Goal: Transaction & Acquisition: Purchase product/service

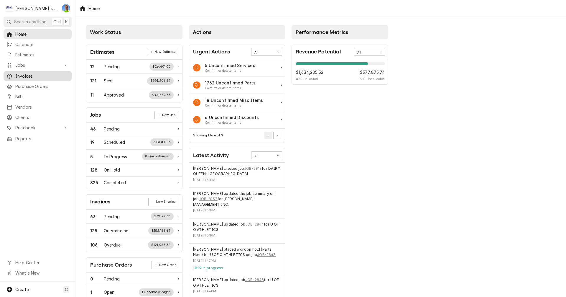
click at [29, 75] on span "Invoices" at bounding box center [41, 76] width 53 height 6
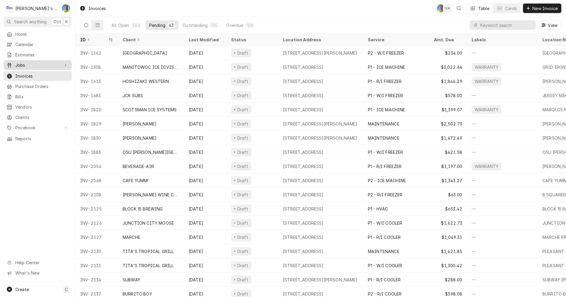
click at [24, 64] on span "Jobs" at bounding box center [37, 65] width 45 height 6
click at [25, 72] on span "Jobs" at bounding box center [41, 75] width 53 height 6
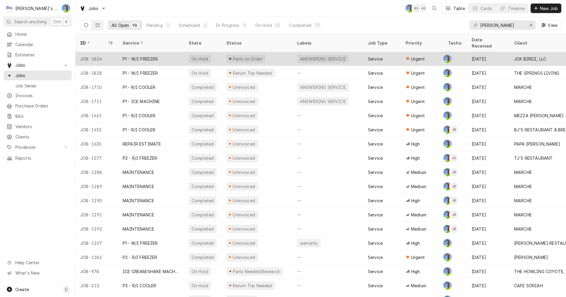
scroll to position [1140, 0]
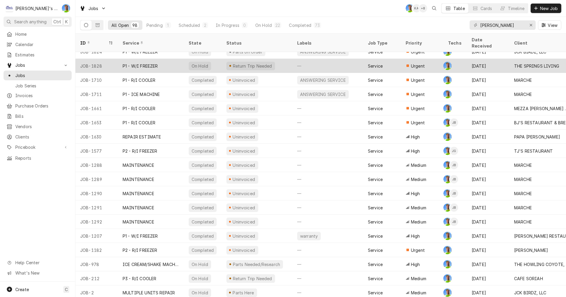
click at [134, 63] on div "P1 - W/I FREEZER" at bounding box center [140, 66] width 35 height 6
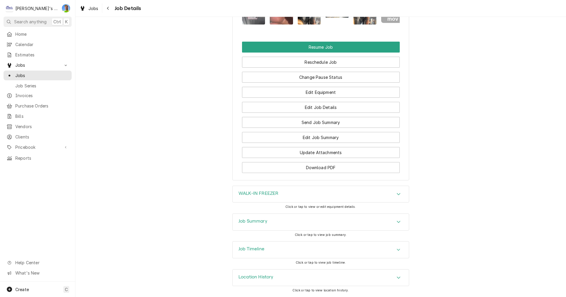
scroll to position [812, 0]
click at [258, 277] on h3 "Location History" at bounding box center [256, 277] width 35 height 6
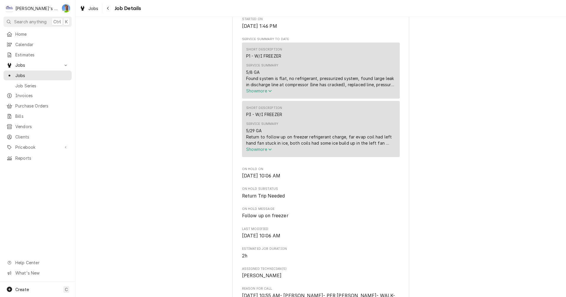
scroll to position [193, 0]
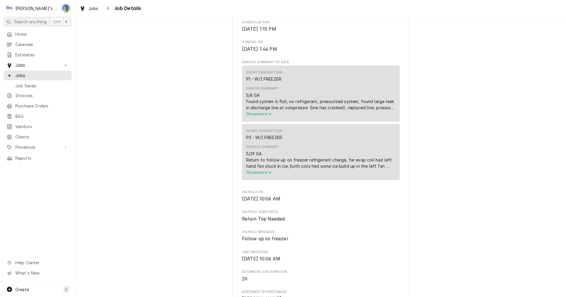
click at [256, 175] on span "Show more" at bounding box center [259, 172] width 26 height 5
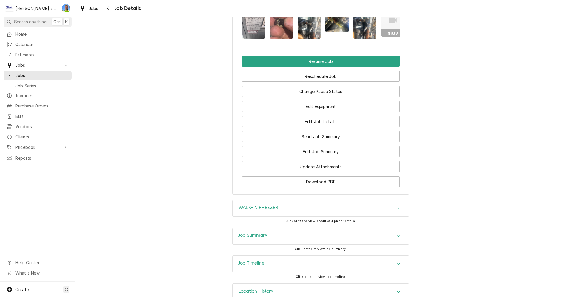
scroll to position [855, 0]
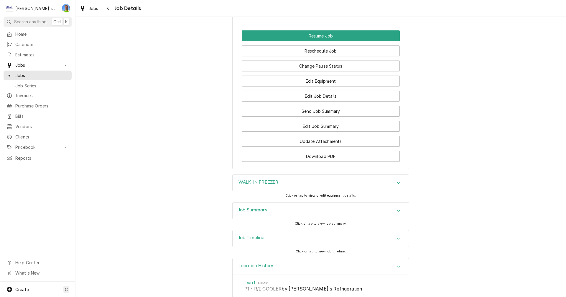
click at [397, 184] on icon "Accordion Header" at bounding box center [399, 183] width 4 height 2
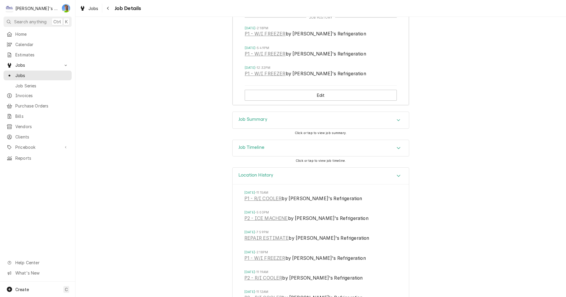
scroll to position [1239, 0]
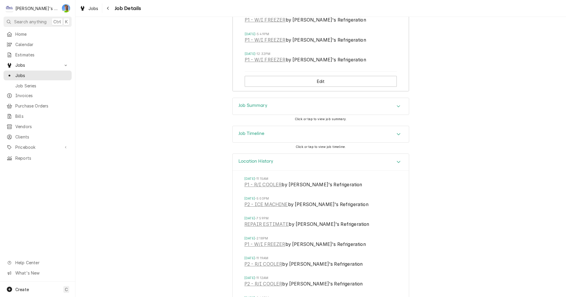
click at [398, 109] on icon "Accordion Header" at bounding box center [399, 106] width 4 height 5
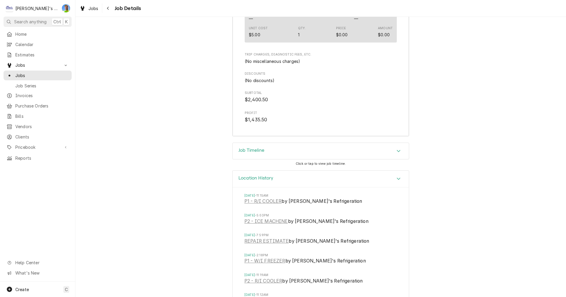
scroll to position [1917, 0]
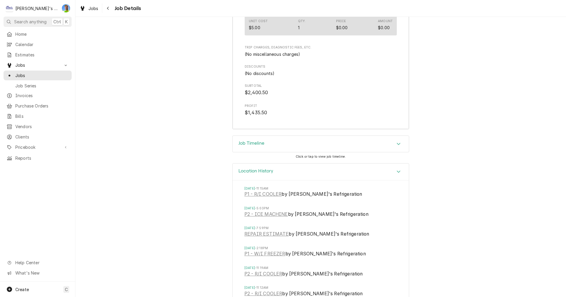
click at [397, 145] on icon "Accordion Header" at bounding box center [399, 144] width 4 height 2
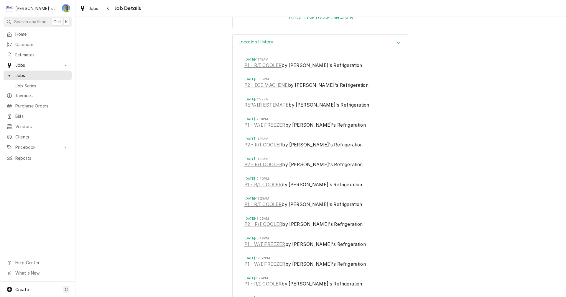
scroll to position [2390, 0]
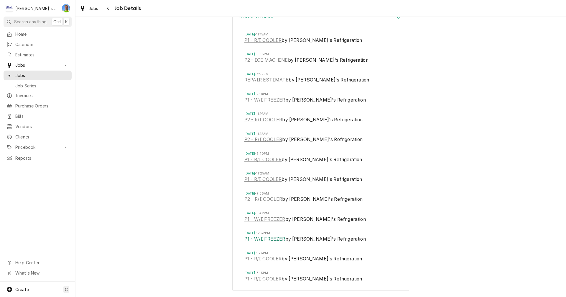
click at [267, 238] on link "P1 - W/I FREEZER" at bounding box center [264, 238] width 41 height 7
click at [267, 80] on link "REPAIR ESTIMATE" at bounding box center [266, 79] width 44 height 7
click at [265, 42] on link "P1 - R/I COOLER" at bounding box center [262, 40] width 37 height 7
click at [90, 9] on span "Jobs" at bounding box center [93, 8] width 10 height 6
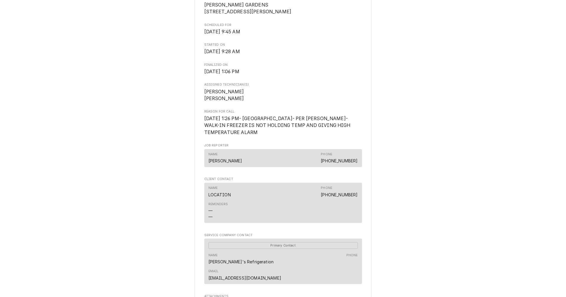
scroll to position [147, 0]
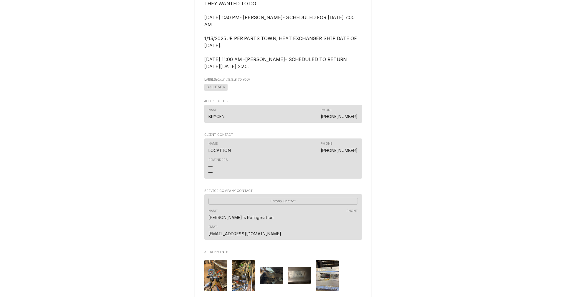
scroll to position [501, 0]
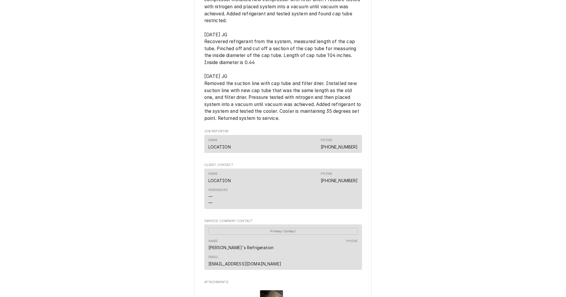
scroll to position [354, 0]
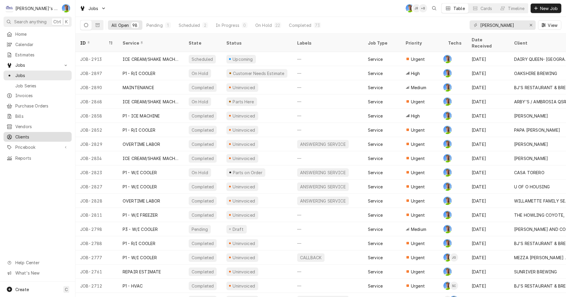
click at [24, 134] on span "Clients" at bounding box center [41, 137] width 53 height 6
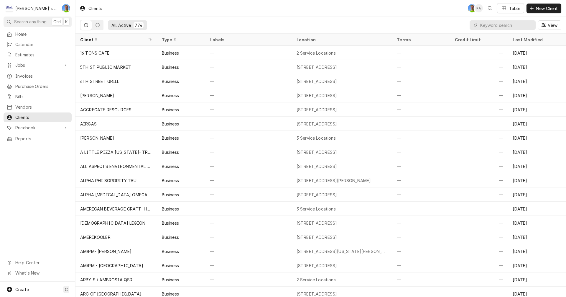
click at [505, 27] on input "Dynamic Content Wrapper" at bounding box center [506, 24] width 52 height 9
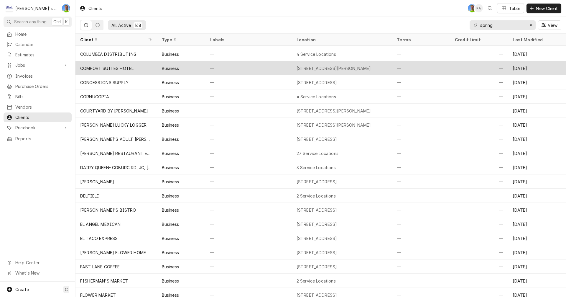
scroll to position [314, 0]
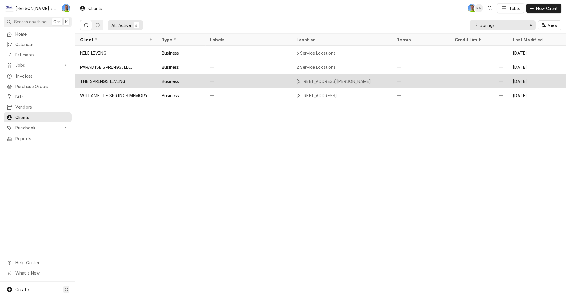
type input "springs"
click at [339, 78] on div "[STREET_ADDRESS][PERSON_NAME]" at bounding box center [334, 81] width 75 height 6
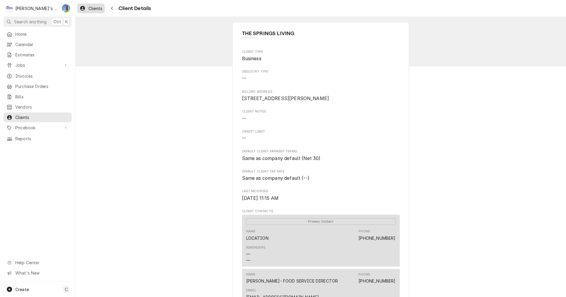
click at [88, 10] on div "Clients" at bounding box center [90, 8] width 25 height 7
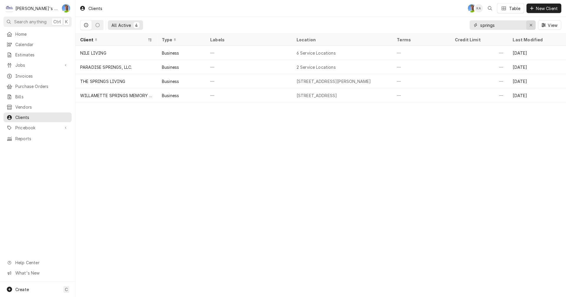
click at [531, 24] on icon "Erase input" at bounding box center [531, 25] width 2 height 2
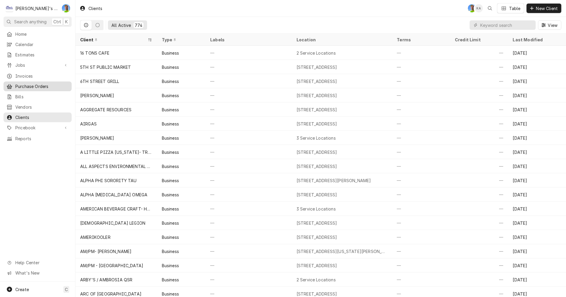
click at [41, 83] on span "Purchase Orders" at bounding box center [41, 86] width 53 height 6
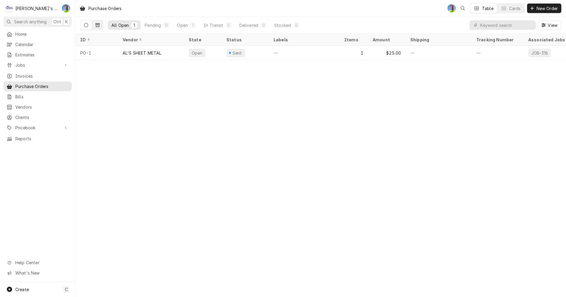
click at [93, 26] on button "Dynamic Content Wrapper" at bounding box center [97, 24] width 11 height 9
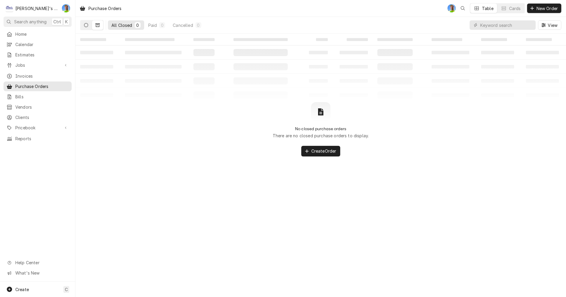
click at [86, 24] on icon "Dynamic Content Wrapper" at bounding box center [86, 25] width 4 height 4
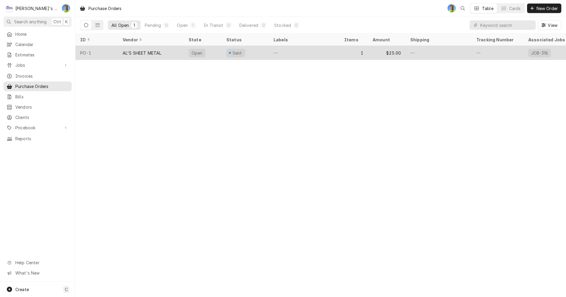
click at [440, 51] on div "—" at bounding box center [439, 53] width 66 height 14
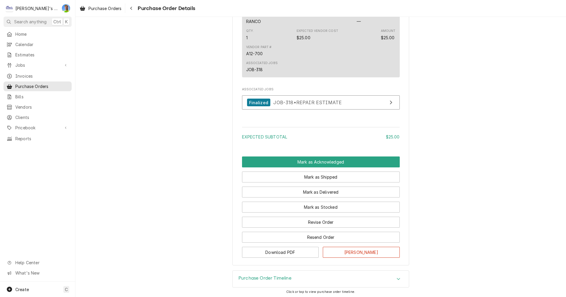
scroll to position [354, 0]
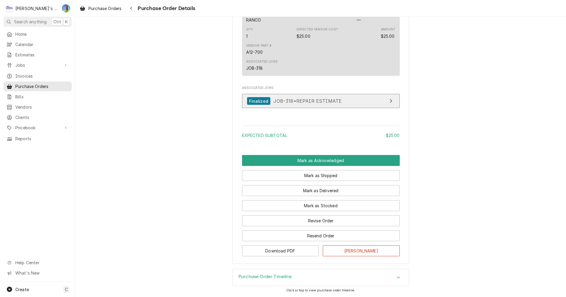
click at [384, 108] on link "Finalized JOB-318 • REPAIR ESTIMATE" at bounding box center [321, 101] width 158 height 14
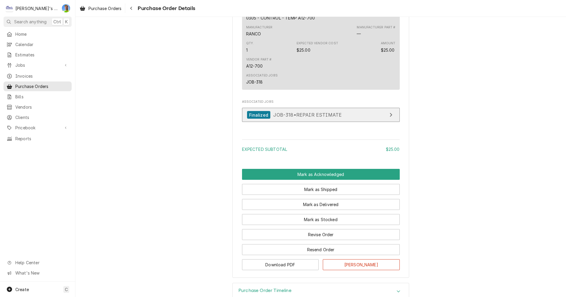
scroll to position [363, 0]
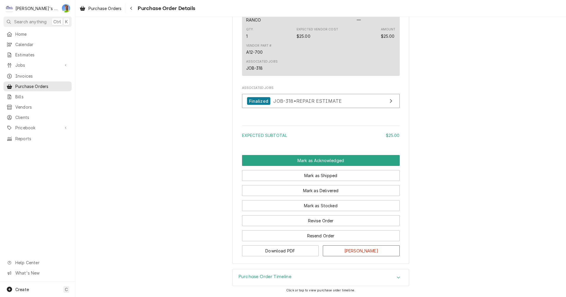
click at [398, 278] on icon "Accordion Header" at bounding box center [399, 277] width 4 height 5
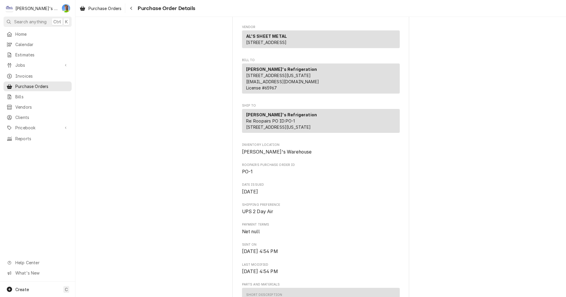
scroll to position [0, 0]
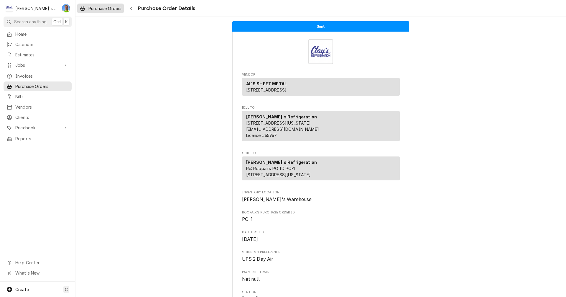
click at [109, 9] on span "Purchase Orders" at bounding box center [104, 8] width 33 height 6
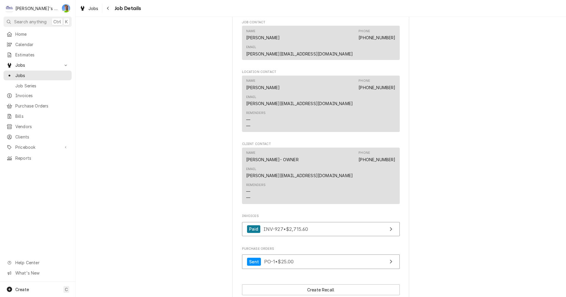
scroll to position [649, 0]
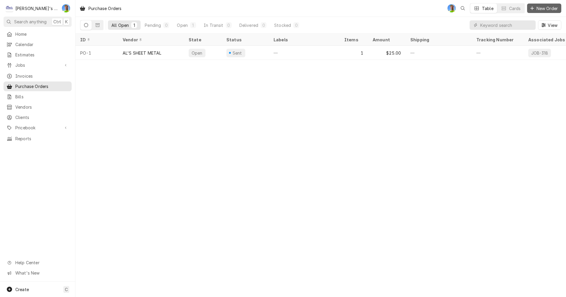
click at [549, 8] on span "New Order" at bounding box center [548, 8] width 24 height 6
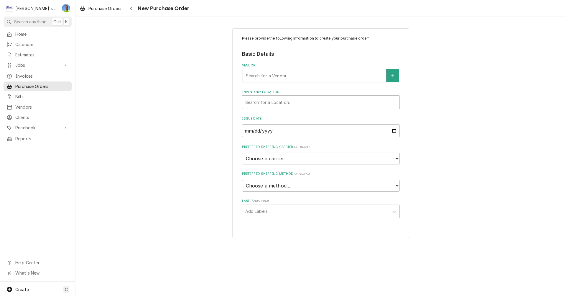
click at [338, 72] on div "Vendor" at bounding box center [314, 75] width 137 height 11
type input "mu"
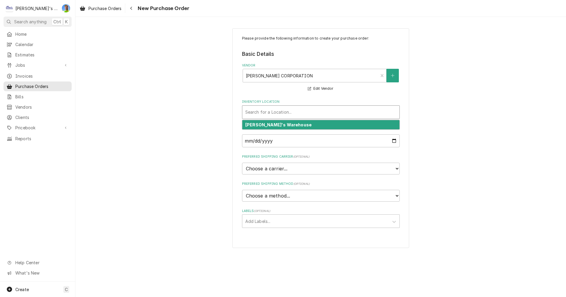
click at [345, 112] on div "Inventory Location" at bounding box center [320, 112] width 151 height 11
click at [347, 115] on div "Inventory Location" at bounding box center [320, 112] width 151 height 11
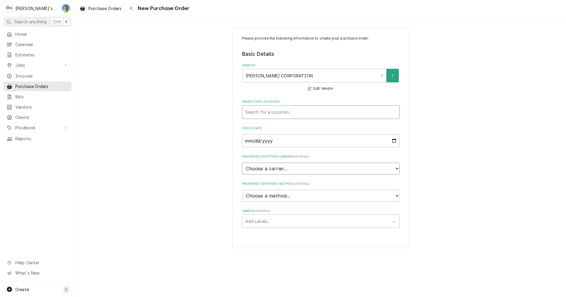
click at [346, 168] on select "Choose a carrier... U.S. Postal Service Stamps.com FedEx UPS DHL Express DHL EC…" at bounding box center [321, 168] width 158 height 12
select select "4"
click at [242, 162] on select "Choose a carrier... U.S. Postal Service Stamps.com FedEx UPS DHL Express DHL EC…" at bounding box center [321, 168] width 158 height 12
click at [393, 196] on select "Choose a method... Ground Next Day Early AM Next Day Air 2 Day Air Other" at bounding box center [321, 196] width 158 height 12
select select "4"
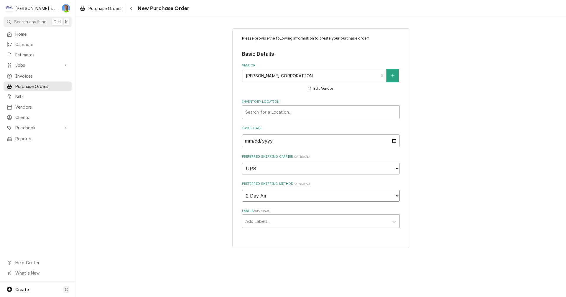
click at [242, 190] on select "Choose a method... Ground Next Day Early AM Next Day Air 2 Day Air Other" at bounding box center [321, 196] width 158 height 12
click at [316, 220] on div "Labels" at bounding box center [315, 221] width 141 height 11
click at [393, 222] on icon "Labels" at bounding box center [394, 222] width 6 height 6
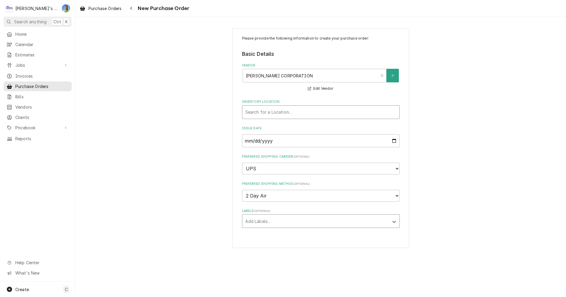
click at [391, 111] on div "Inventory Location" at bounding box center [320, 112] width 151 height 11
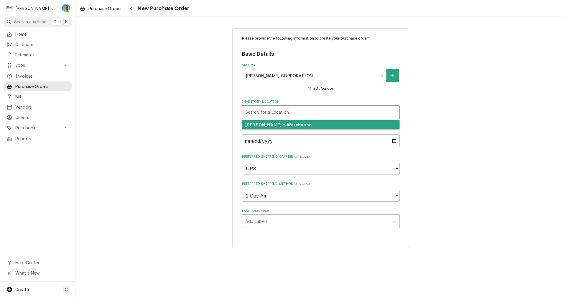
click at [386, 126] on div "Clay's Warehouse" at bounding box center [320, 124] width 157 height 9
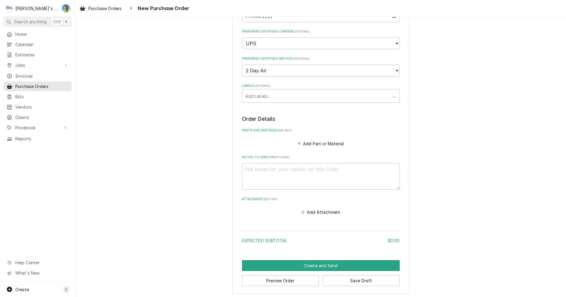
scroll to position [127, 0]
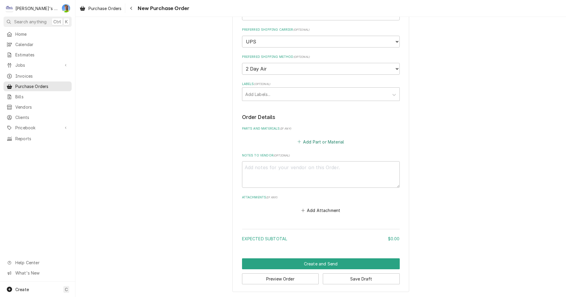
click at [314, 141] on button "Add Part or Material" at bounding box center [320, 141] width 49 height 8
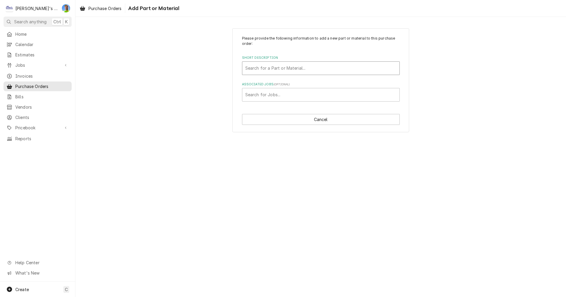
click at [293, 69] on div "Short Description" at bounding box center [320, 68] width 151 height 11
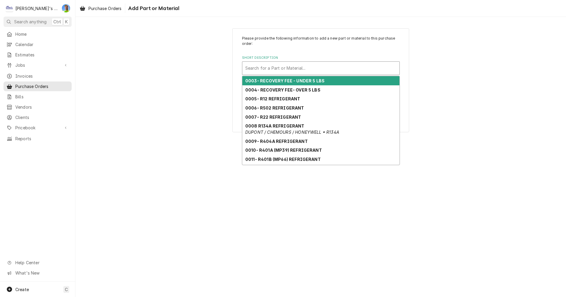
drag, startPoint x: 248, startPoint y: 67, endPoint x: 348, endPoint y: 68, distance: 100.0
click at [348, 68] on div "Short Description" at bounding box center [320, 68] width 151 height 11
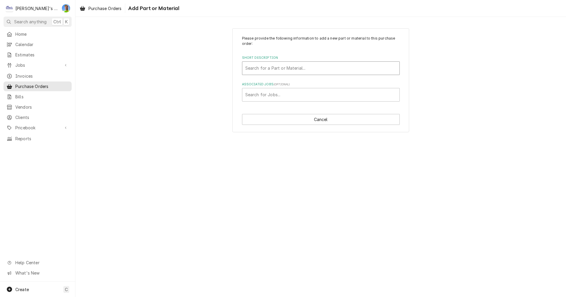
click at [252, 69] on div "Short Description" at bounding box center [320, 68] width 151 height 11
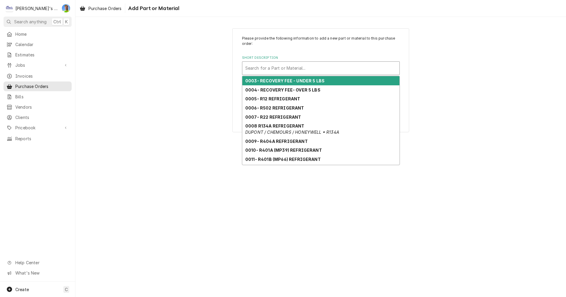
click at [252, 69] on div "Short Description" at bounding box center [320, 68] width 151 height 11
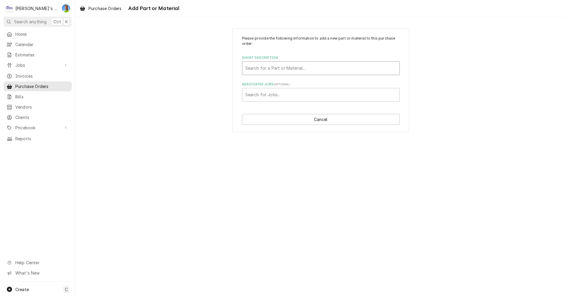
click at [252, 69] on div "Short Description" at bounding box center [320, 68] width 151 height 11
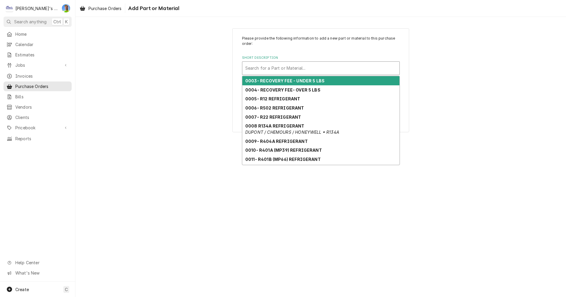
click at [252, 69] on div "Short Description" at bounding box center [320, 68] width 151 height 11
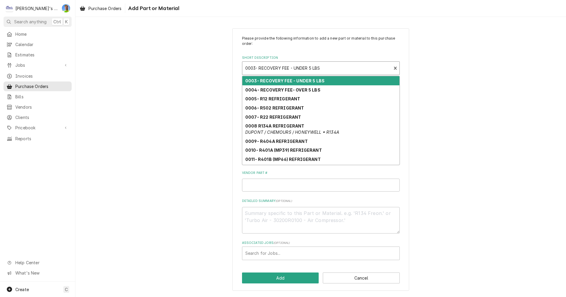
type textarea "x"
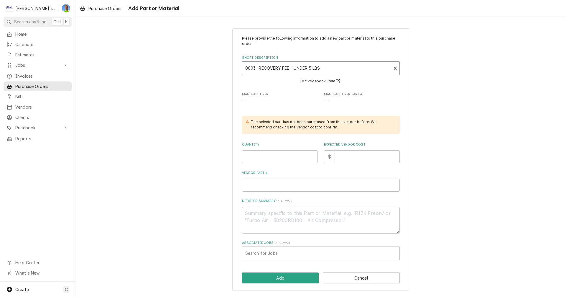
click at [252, 69] on div "Short Description" at bounding box center [316, 68] width 143 height 11
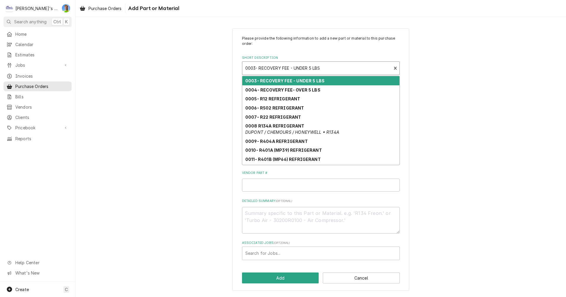
click at [252, 69] on div "Short Description" at bounding box center [316, 68] width 143 height 11
click at [325, 70] on div "Short Description" at bounding box center [316, 68] width 143 height 11
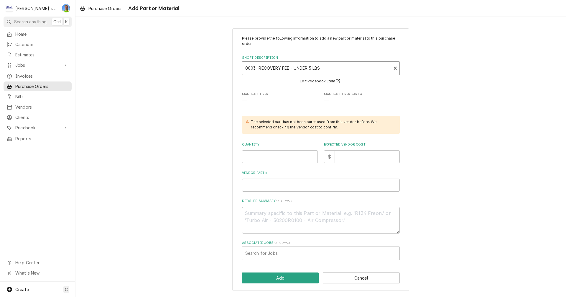
click at [318, 70] on div "Short Description" at bounding box center [316, 68] width 143 height 11
click at [324, 68] on div "Short Description" at bounding box center [316, 68] width 143 height 11
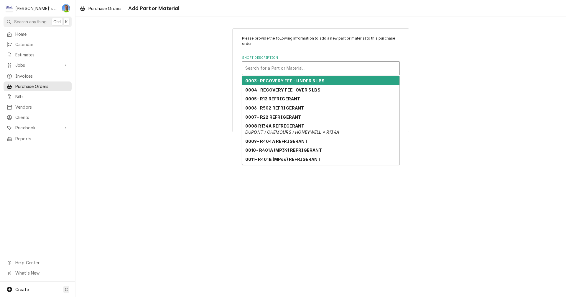
drag, startPoint x: 313, startPoint y: 70, endPoint x: 466, endPoint y: 140, distance: 167.5
click at [466, 140] on div "Please provide the following information to add a new part or material to this …" at bounding box center [320, 157] width 491 height 280
click at [280, 70] on div "Short Description" at bounding box center [320, 68] width 151 height 11
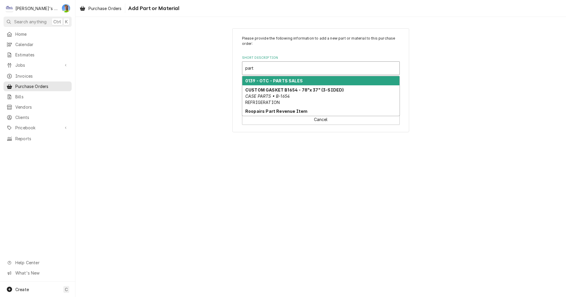
type input "part"
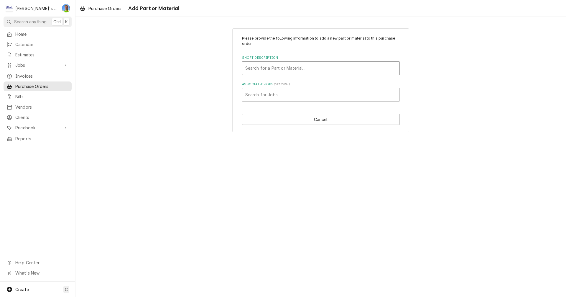
drag, startPoint x: 258, startPoint y: 68, endPoint x: 249, endPoint y: 68, distance: 8.9
click at [249, 68] on div "Short Description" at bounding box center [320, 68] width 151 height 11
type input "c"
type input "CONTROLLER SOLID STATE POWER"
click at [336, 84] on span "No Part or Materials Found. You can add them via the PriceBook." at bounding box center [320, 81] width 129 height 5
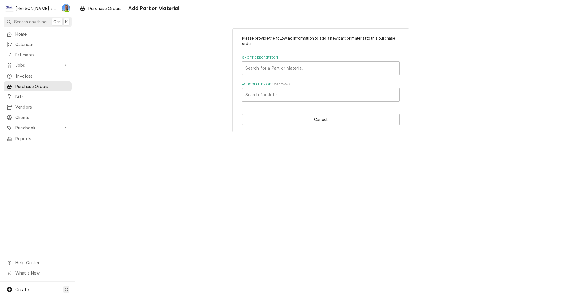
click at [437, 97] on div "Please provide the following information to add a new part or material to this …" at bounding box center [320, 80] width 491 height 114
click at [267, 69] on div "Short Description" at bounding box center [320, 68] width 151 height 11
type input "0500"
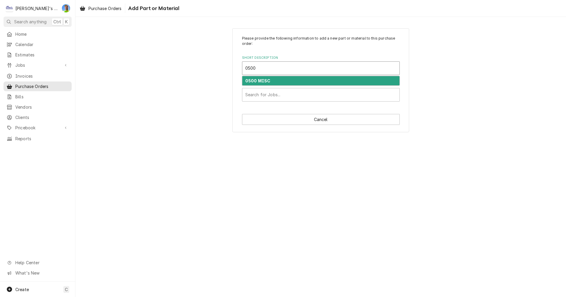
click at [265, 81] on strong "0500 MISC" at bounding box center [257, 80] width 25 height 5
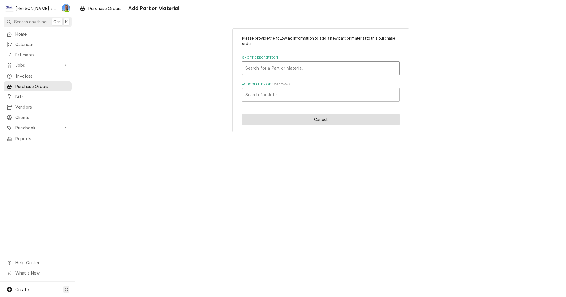
click at [311, 119] on button "Cancel" at bounding box center [321, 119] width 158 height 11
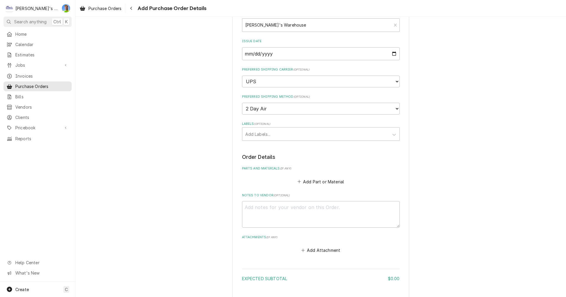
scroll to position [127, 0]
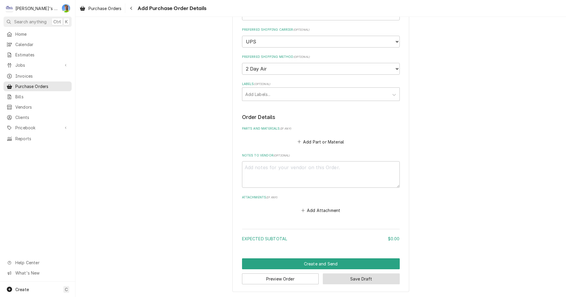
click at [376, 280] on button "Save Draft" at bounding box center [361, 278] width 77 height 11
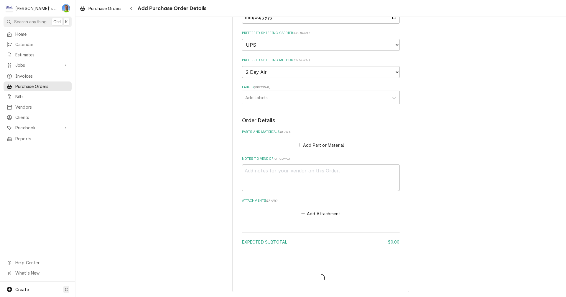
type textarea "x"
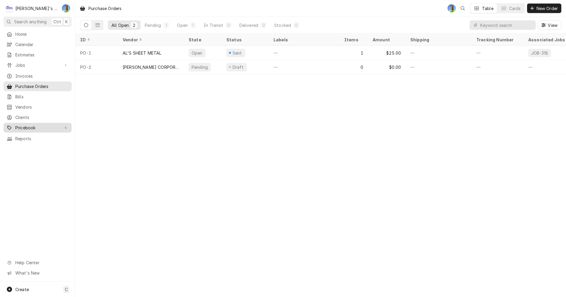
click at [19, 124] on span "Pricebook" at bounding box center [37, 127] width 45 height 6
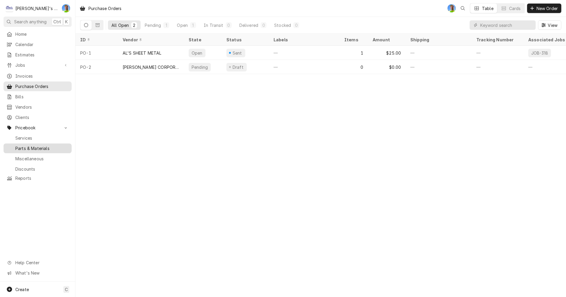
click at [23, 145] on span "Parts & Materials" at bounding box center [41, 148] width 53 height 6
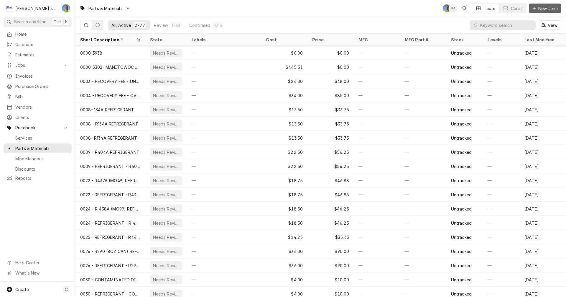
click at [548, 8] on span "New Item" at bounding box center [548, 8] width 22 height 6
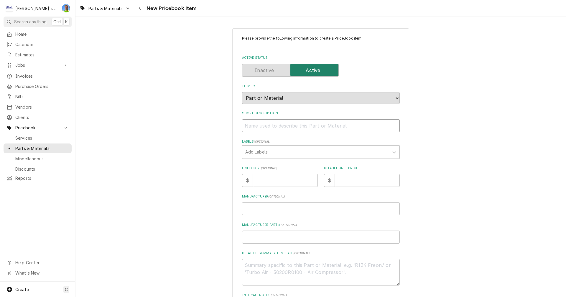
click at [277, 124] on input "Short Description" at bounding box center [321, 125] width 158 height 13
paste input "91662-02 Goods CONTROLLER SOLID STATE POWER"
type textarea "x"
type input "91662-02 Goods CONTROLLER SOLID STATE POWER"
drag, startPoint x: 265, startPoint y: 126, endPoint x: 280, endPoint y: 125, distance: 14.5
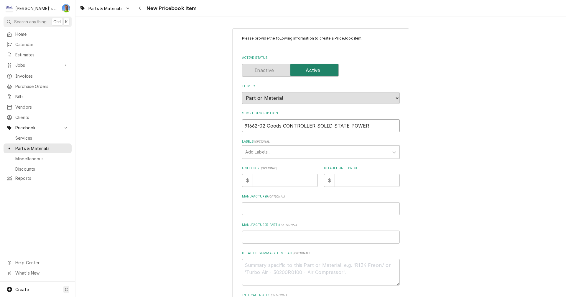
click at [280, 125] on input "91662-02 Goods CONTROLLER SOLID STATE POWER" at bounding box center [321, 125] width 158 height 13
type textarea "x"
type input "91662-02 CONTROLLER SOLID STATE POWER"
type textarea "x"
type input "91662-02 CONTROLLER SOLID STATE POWER"
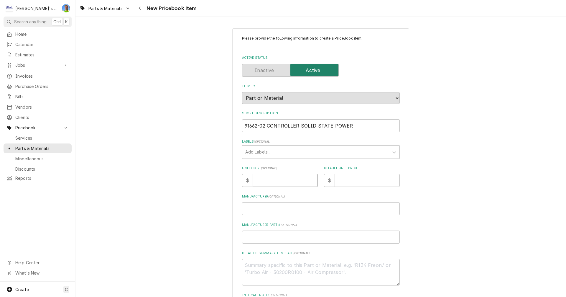
click at [278, 182] on input "Unit Cost ( optional )" at bounding box center [285, 180] width 65 height 13
type textarea "x"
type input "5"
type textarea "x"
type input "50"
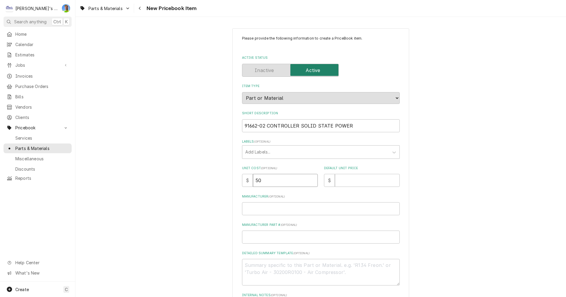
type textarea "x"
type input "503"
type textarea "x"
type input "0"
type textarea "x"
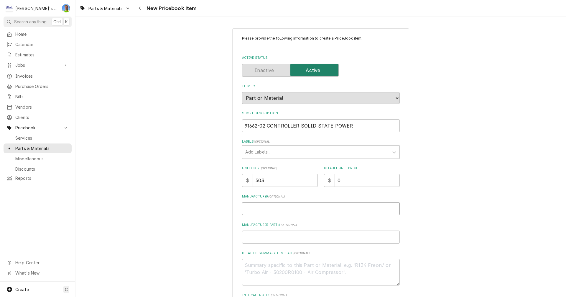
type input "M"
type textarea "x"
type input "MU"
type textarea "x"
type input "MUN"
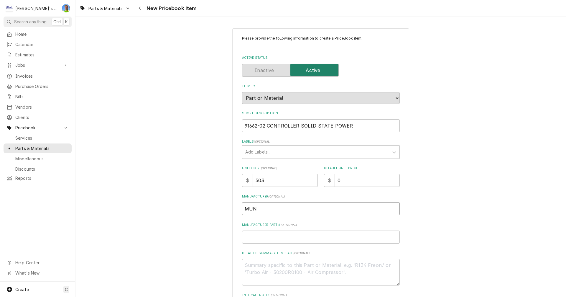
type textarea "x"
type input "MUNT"
type textarea "x"
type input "MUNTE"
type textarea "x"
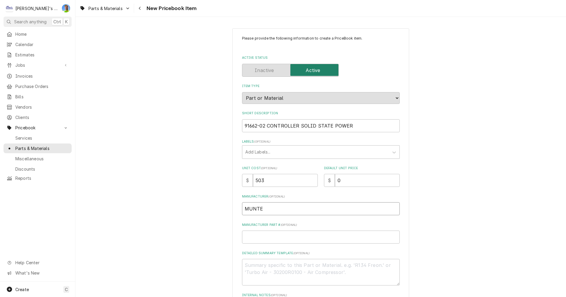
type input "MUNTER"
type textarea "x"
type input "MUNTERS"
type textarea "x"
type input "9"
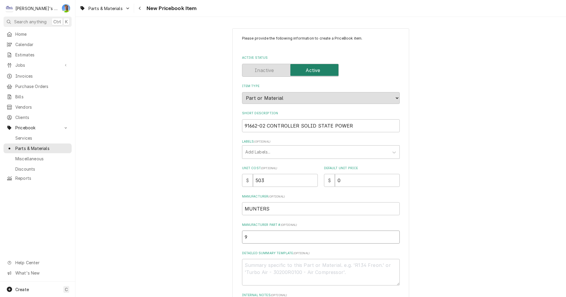
type textarea "x"
type input "91"
type textarea "x"
type input "916"
type textarea "x"
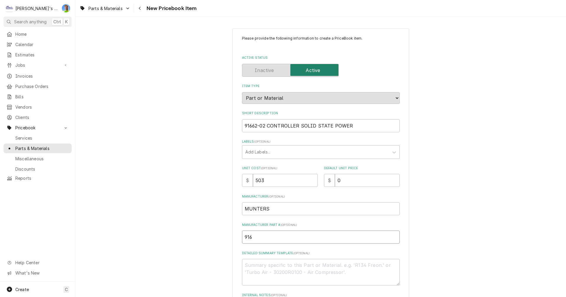
type input "9166"
type textarea "x"
type input "91662"
type textarea "x"
type input "91662-"
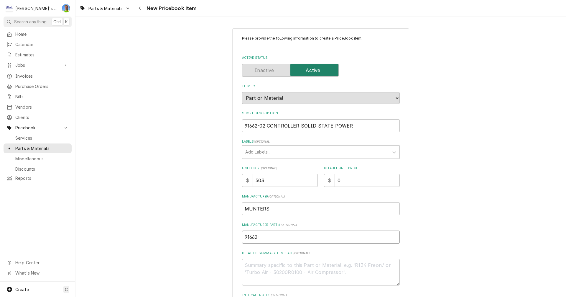
type textarea "x"
type input "91662-0"
type textarea "x"
type input "91662-02"
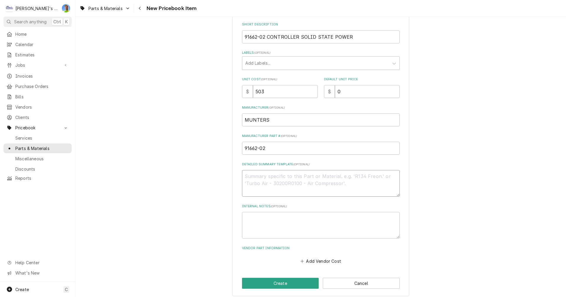
scroll to position [93, 0]
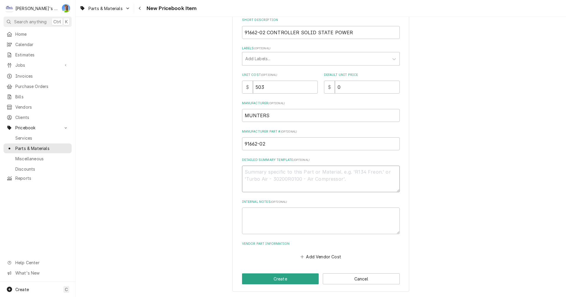
type textarea "x"
type textarea "M"
type textarea "x"
type textarea "MU"
type textarea "x"
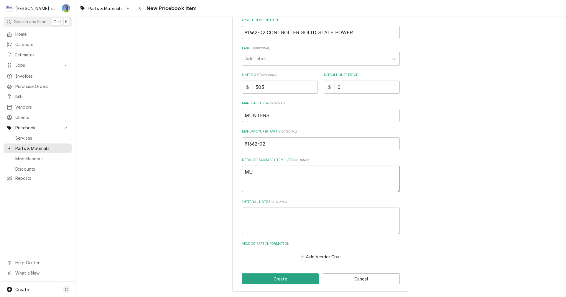
type textarea "MUN"
type textarea "x"
type textarea "MUNT"
type textarea "x"
type textarea "MUNTE"
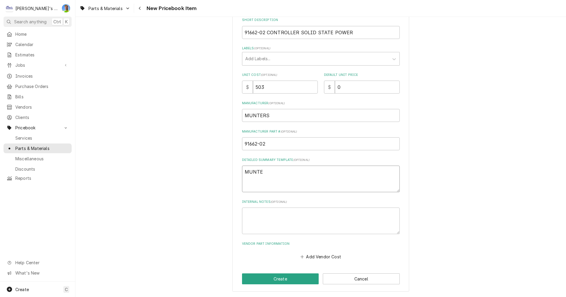
type textarea "x"
type textarea "MUNTER"
type textarea "x"
type textarea "MUNTERS"
type textarea "x"
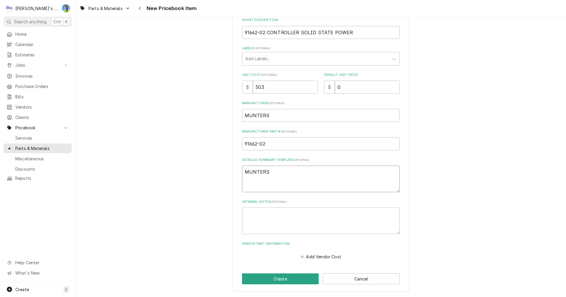
type textarea "MUNTERS"
type textarea "x"
type textarea "MUNTERS D"
type textarea "x"
type textarea "MUNTERS DE"
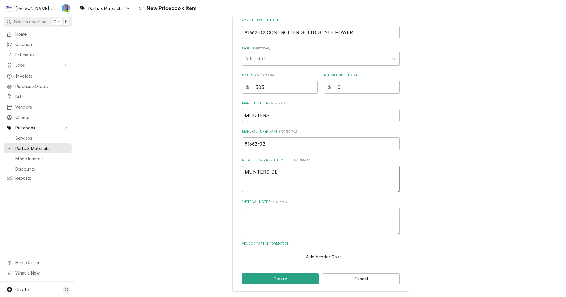
type textarea "x"
type textarea "MUNTERS DEH"
type textarea "x"
type textarea "MUNTERS DEHU"
type textarea "x"
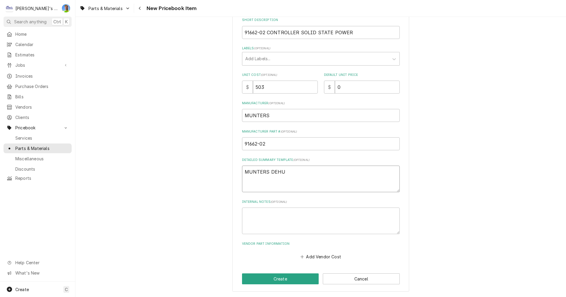
type textarea "MUNTERS DEHUM"
type textarea "x"
type textarea "MUNTERS DEHUMI"
type textarea "x"
type textarea "MUNTERS DEHUMID"
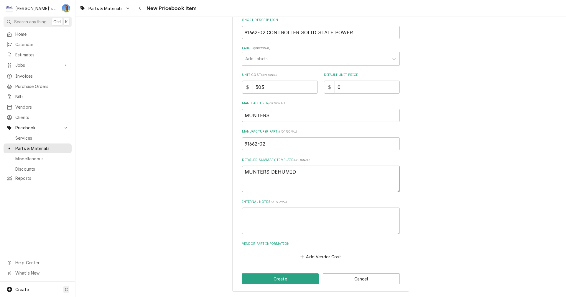
type textarea "x"
type textarea "MUNTERS DEHUMIDI"
type textarea "x"
type textarea "MUNTERS DEHUMIDIF"
type textarea "x"
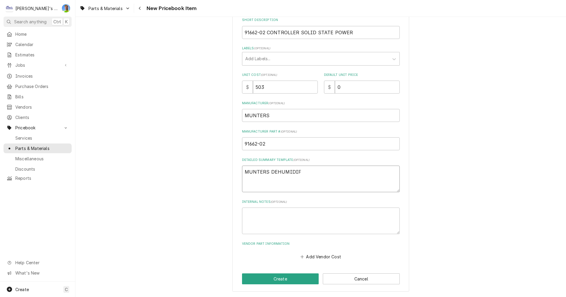
type textarea "MUNTERS DEHUMIDIFI"
type textarea "x"
type textarea "MUNTERS DEHUMIDIFIE"
type textarea "x"
type textarea "MUNTERS DEHUMIDIFIER"
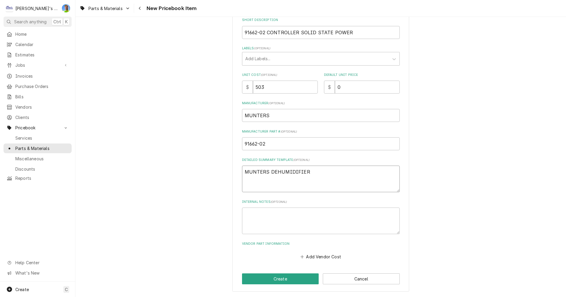
type textarea "x"
type textarea "MUNTERS DEHUMIDIFIER"
type textarea "x"
type textarea "MUNTERS DEHUMIDIFIER M"
type textarea "x"
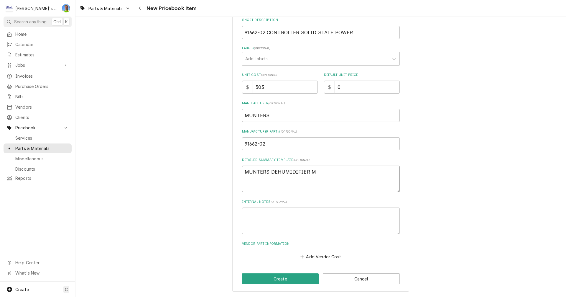
type textarea "MUNTERS DEHUMIDIFIER MO"
type textarea "x"
type textarea "MUNTERS DEHUMIDIFIER MOD"
type textarea "x"
type textarea "MUNTERS DEHUMIDIFIER MODE"
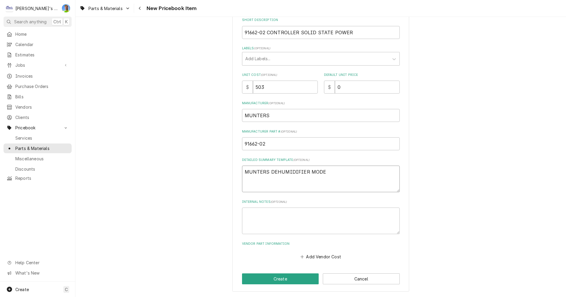
type textarea "x"
type textarea "MUNTERS DEHUMIDIFIER MODEL"
type textarea "x"
type textarea "MUNTERS DEHUMIDIFIER MODEL"
type textarea "x"
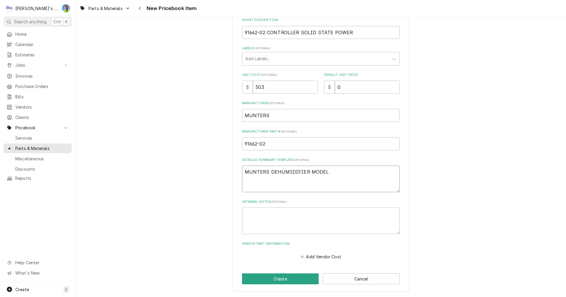
type textarea "MUNTERS DEHUMIDIFIER MODEL h"
type textarea "x"
type textarea "MUNTERS DEHUMIDIFIER MODEL hc"
type textarea "x"
type textarea "MUNTERS DEHUMIDIFIER MODEL h"
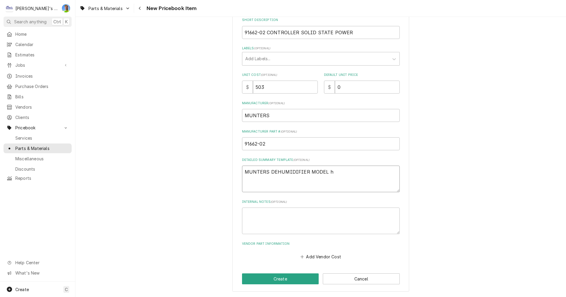
type textarea "x"
type textarea "MUNTERS DEHUMIDIFIER MODEL"
type textarea "x"
type textarea "MUNTERS DEHUMIDIFIER MODEL H"
type textarea "x"
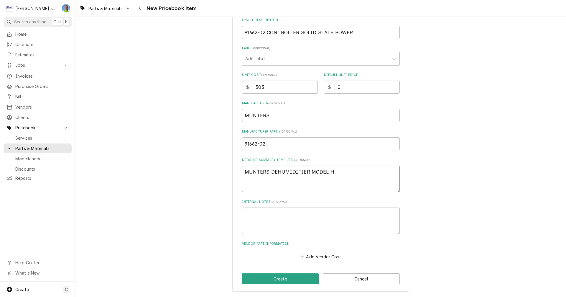
type textarea "MUNTERS DEHUMIDIFIER MODEL HC"
type textarea "x"
type textarea "MUNTERS DEHUMIDIFIER MODEL HC-"
type textarea "x"
type textarea "MUNTERS DEHUMIDIFIER MODEL HC-1"
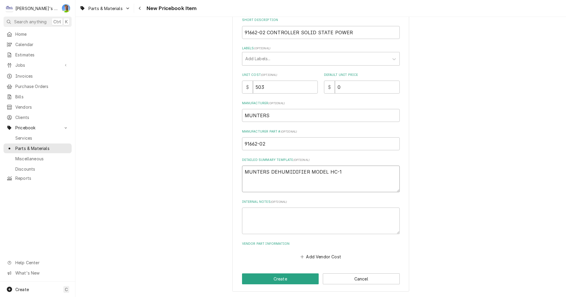
type textarea "x"
type textarea "MUNTERS DEHUMIDIFIER MODEL HC-15"
type textarea "x"
type textarea "MUNTERS DEHUMIDIFIER MODEL HC-150"
type textarea "x"
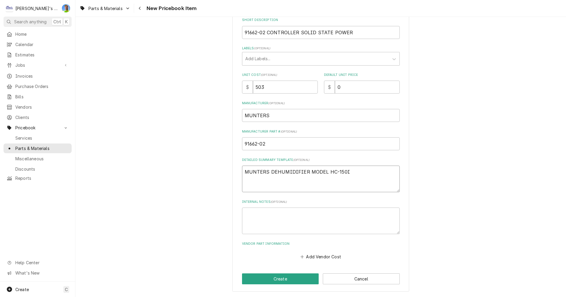
type textarea "MUNTERS DEHUMIDIFIER MODEL HC-150I"
click at [340, 219] on textarea "Internal Notes ( optional )" at bounding box center [321, 220] width 158 height 27
type textarea "x"
type textarea "A"
type textarea "x"
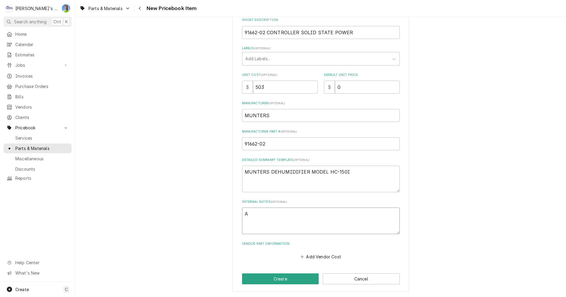
type textarea "AB"
type textarea "x"
type textarea "ABC"
type textarea "x"
type textarea "ABCA"
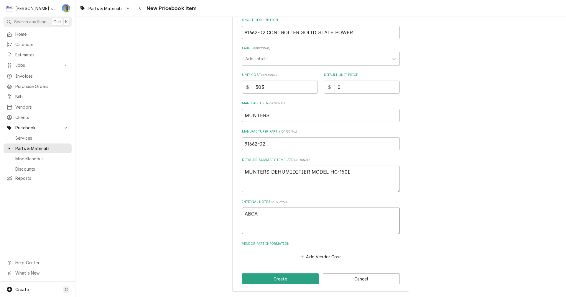
type textarea "x"
type textarea "ABCAM"
type textarea "x"
type textarea "ABCA"
type textarea "x"
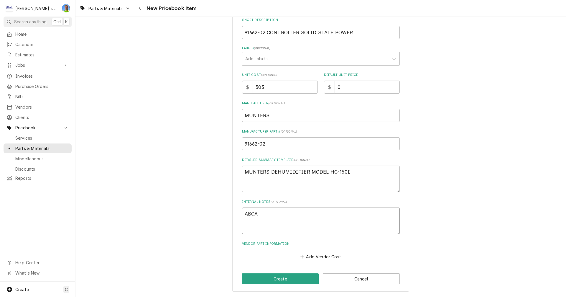
type textarea "ABC"
type textarea "x"
type textarea "AB"
type textarea "x"
type textarea "A"
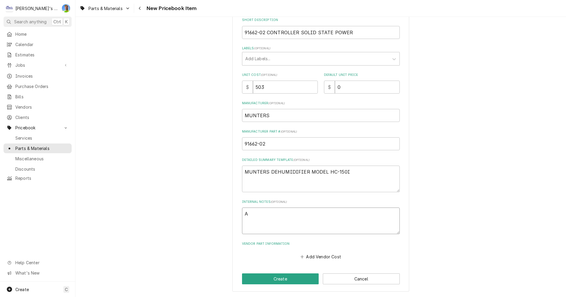
type textarea "x"
type textarea "C"
type textarea "x"
type textarea "CU"
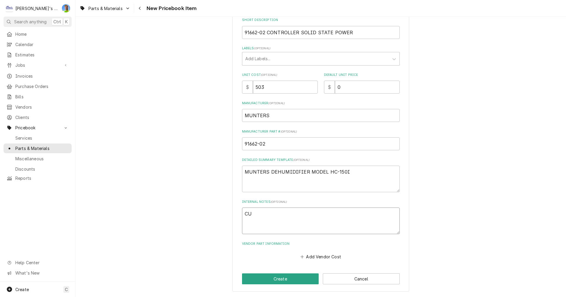
type textarea "x"
type textarea "CUS"
type textarea "x"
type textarea "CUST"
type textarea "x"
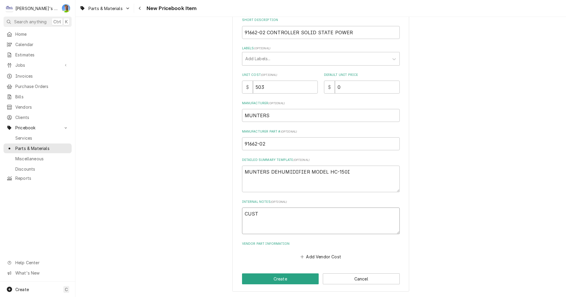
type textarea "CUSTO"
type textarea "x"
type textarea "CUSTOM"
type textarea "x"
type textarea "CUSTOME"
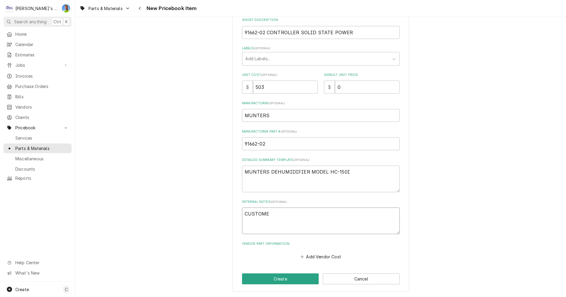
type textarea "x"
type textarea "CUSTOMER"
type textarea "x"
type textarea "CUSTOMER"
type textarea "x"
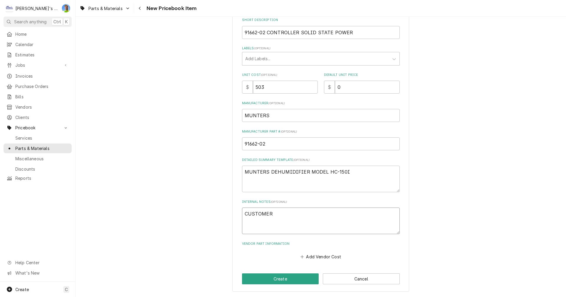
type textarea "CUSTOMER I"
type textarea "x"
type textarea "CUSTOMER IS"
type textarea "x"
type textarea "CUSTOMER IS"
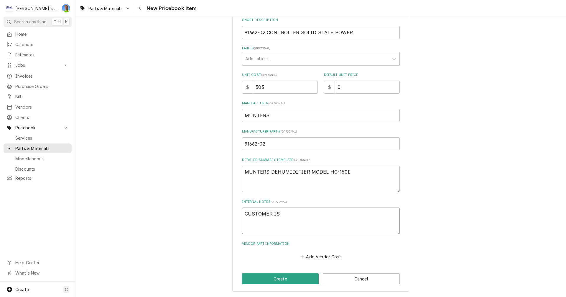
type textarea "x"
type textarea "CUSTOMER IS A"
type textarea "x"
type textarea "CUSTOMER IS AB"
type textarea "x"
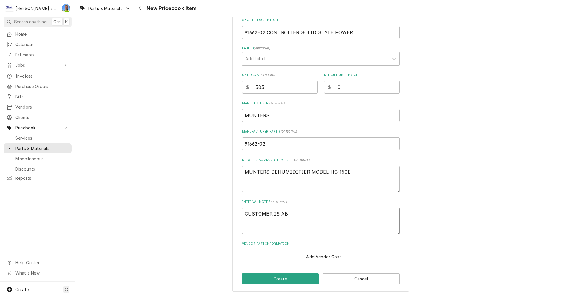
type textarea "CUSTOMER IS ABC"
type textarea "x"
type textarea "CUSTOMER IS ABCA"
type textarea "x"
type textarea "CUSTOMER IS ABCAM"
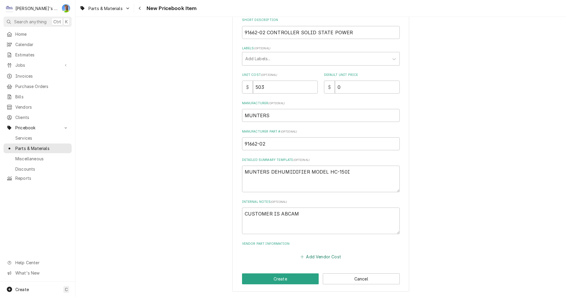
click at [320, 257] on button "Add Vendor Cost" at bounding box center [321, 256] width 43 height 8
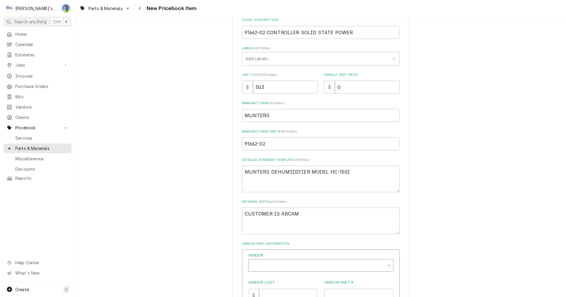
type textarea "x"
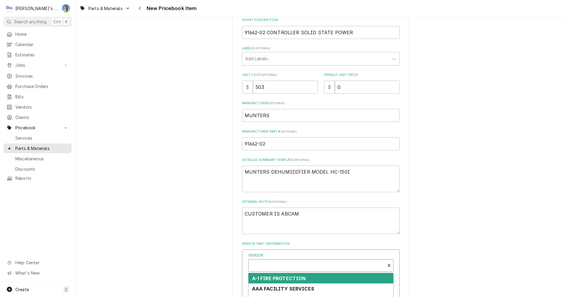
click at [322, 267] on div "Vendor" at bounding box center [317, 267] width 131 height 14
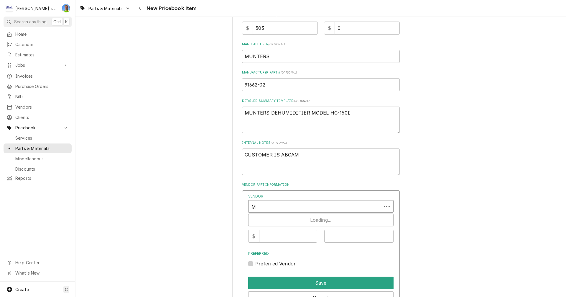
scroll to position [0, 0]
type input "MU"
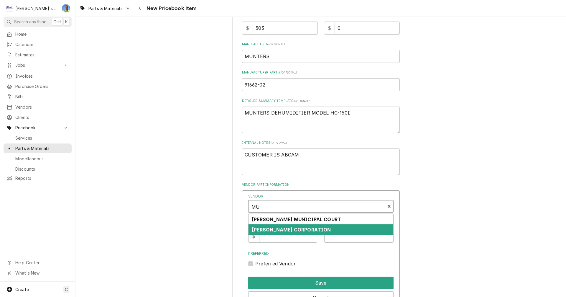
click at [310, 228] on strong "MUNTER'S CORPORATION" at bounding box center [291, 229] width 79 height 6
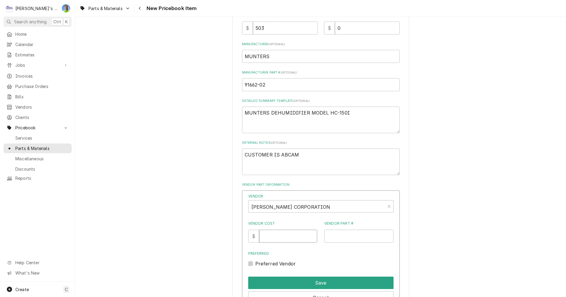
click at [298, 237] on input "Vendor Cost" at bounding box center [288, 235] width 58 height 13
type input "503"
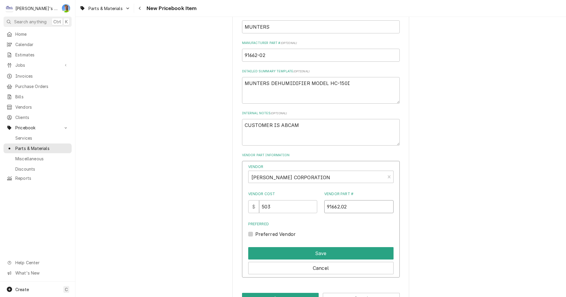
type input "91662.02"
click at [255, 234] on label "Preferred Vendor" at bounding box center [275, 233] width 41 height 7
click at [255, 234] on input "Preferred" at bounding box center [327, 236] width 145 height 13
checkbox input "true"
click at [340, 207] on input "91662.02" at bounding box center [358, 206] width 69 height 13
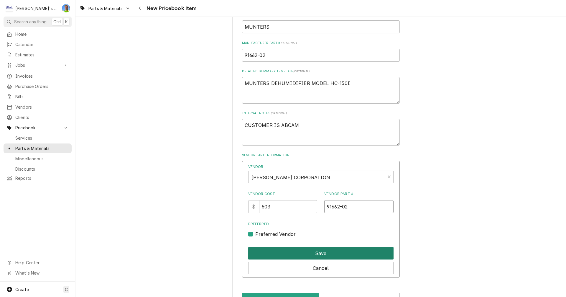
type input "91662-02"
click at [340, 251] on button "Save" at bounding box center [320, 253] width 145 height 12
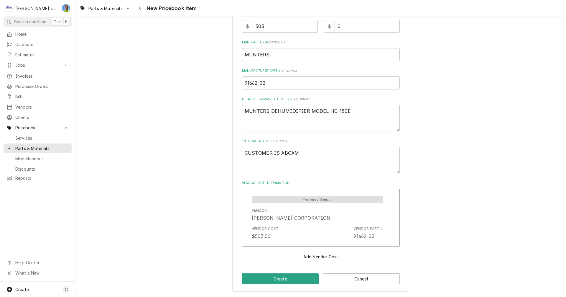
scroll to position [154, 0]
click at [303, 276] on button "Create" at bounding box center [280, 278] width 77 height 11
type textarea "x"
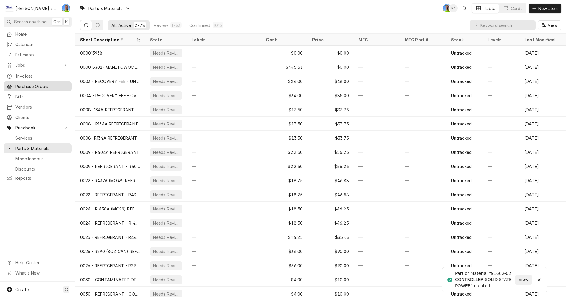
click at [28, 86] on span "Purchase Orders" at bounding box center [41, 86] width 53 height 6
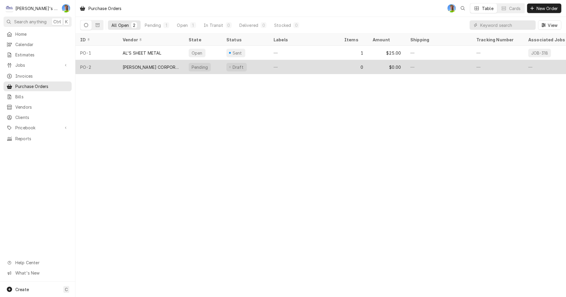
click at [142, 64] on div "[PERSON_NAME] CORPORATION" at bounding box center [151, 67] width 57 height 6
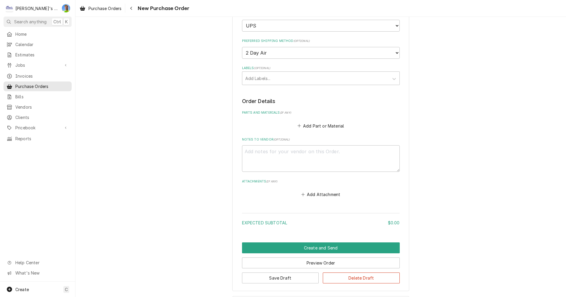
scroll to position [147, 0]
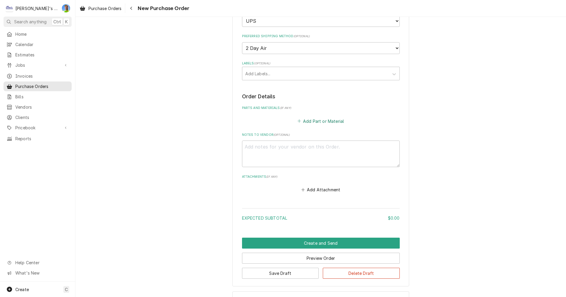
click at [298, 120] on icon "Parts and Materials" at bounding box center [299, 120] width 3 height 3
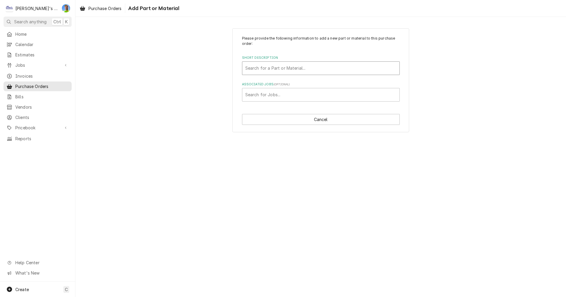
click at [281, 68] on div "Short Description" at bounding box center [320, 68] width 151 height 11
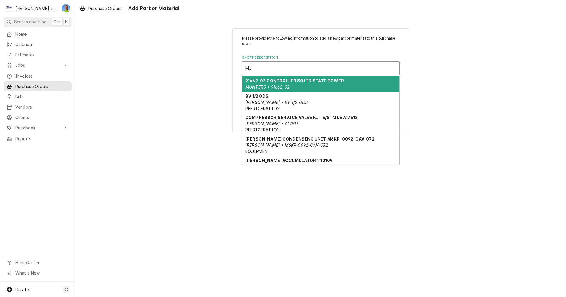
type input "MUN"
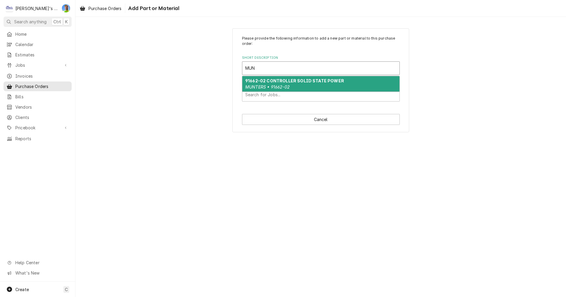
click at [308, 86] on div "91662-02 CONTROLLER SOLID STATE POWER MUNTERS • 91662-02" at bounding box center [320, 83] width 157 height 15
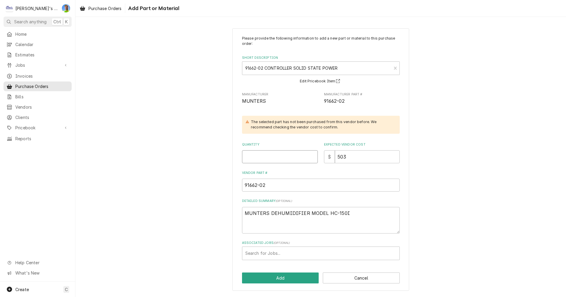
click at [295, 159] on input "Quantity" at bounding box center [280, 156] width 76 height 13
type textarea "x"
type input "1"
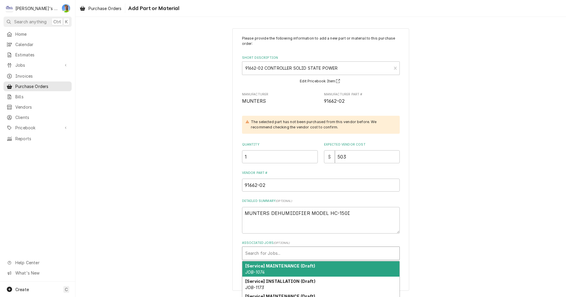
click at [376, 256] on div "Associated Jobs" at bounding box center [320, 253] width 151 height 11
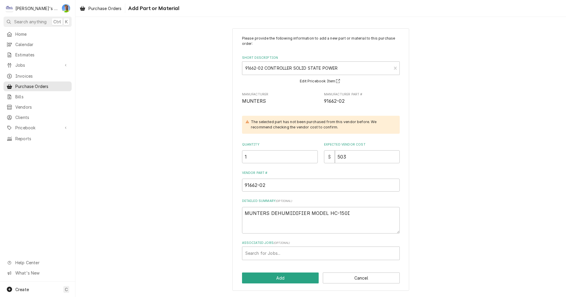
click at [423, 221] on div "Please provide the following information to add a new part or material to this …" at bounding box center [320, 159] width 491 height 273
click at [18, 63] on span "Jobs" at bounding box center [37, 65] width 45 height 6
click at [328, 251] on div "Associated Jobs" at bounding box center [320, 253] width 151 height 11
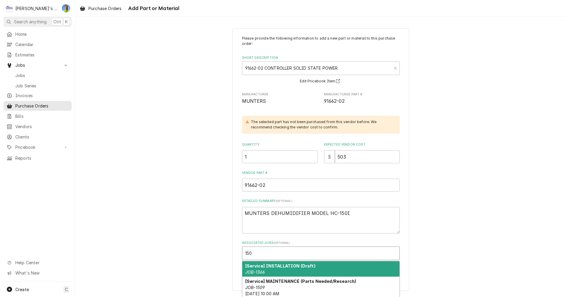
type input "1509"
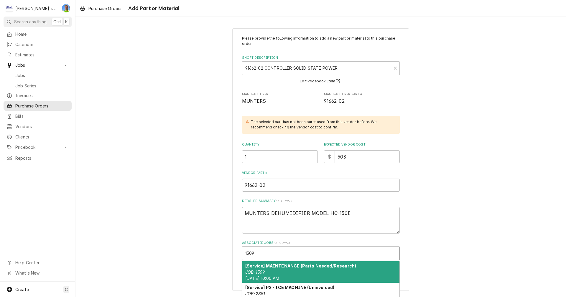
click at [355, 271] on div "[Service] MAINTENANCE (Parts Needed/Research) JOB-1509 Fri, Jun 6th, 2025 - 10:…" at bounding box center [320, 272] width 157 height 22
type textarea "x"
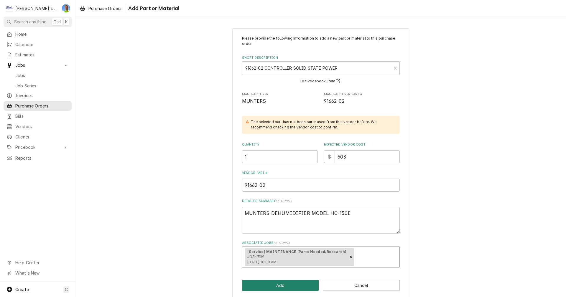
click at [285, 286] on button "Add" at bounding box center [280, 285] width 77 height 11
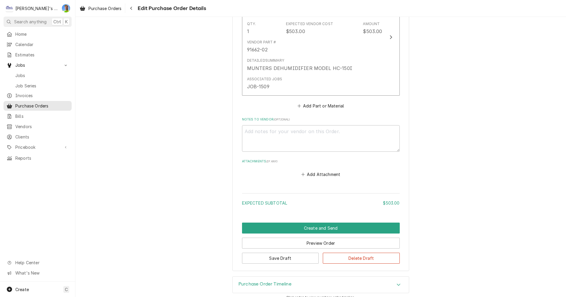
scroll to position [289, 0]
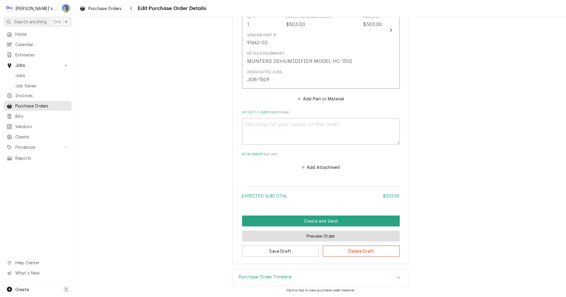
click at [386, 238] on button "Preview Order" at bounding box center [321, 235] width 158 height 11
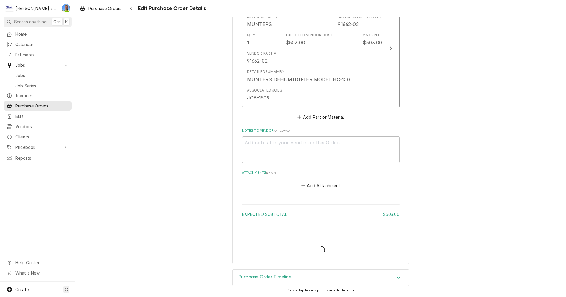
type textarea "x"
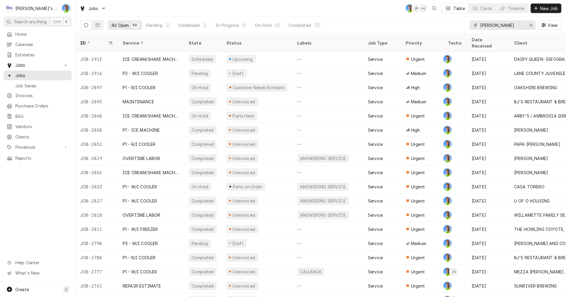
click at [494, 25] on input "[PERSON_NAME]" at bounding box center [502, 24] width 44 height 9
click at [494, 25] on input "greg" at bounding box center [502, 24] width 44 height 9
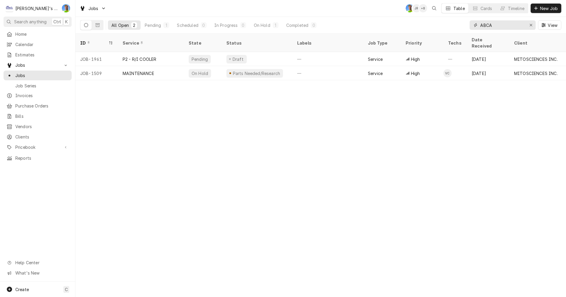
type input "ABCA"
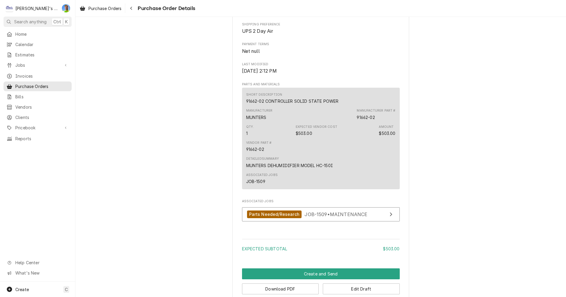
scroll to position [284, 0]
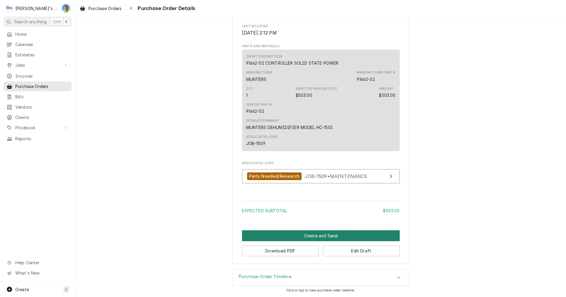
click at [356, 235] on button "Create and Send" at bounding box center [321, 235] width 158 height 11
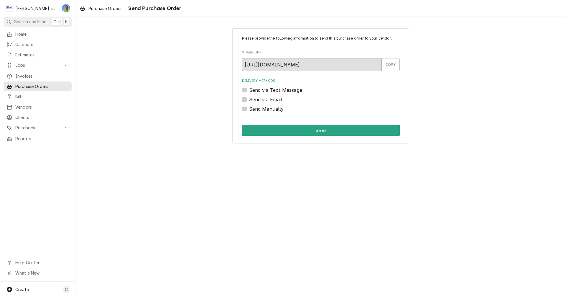
click at [249, 109] on label "Send Manually" at bounding box center [266, 108] width 35 height 7
click at [249, 109] on input "Send Manually" at bounding box center [328, 111] width 158 height 13
checkbox input "true"
click at [275, 127] on button "Send" at bounding box center [321, 130] width 158 height 11
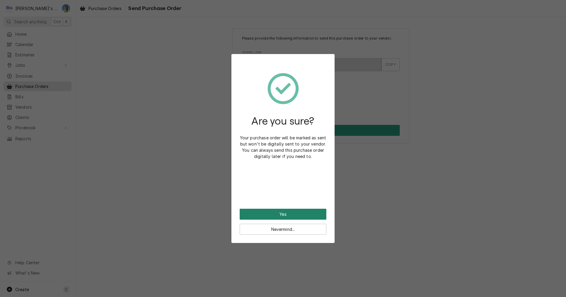
click at [276, 212] on button "Yes" at bounding box center [283, 214] width 87 height 11
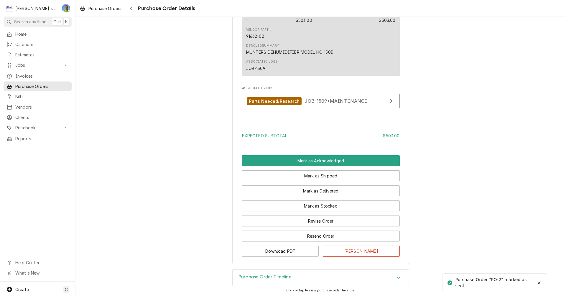
scroll to position [379, 0]
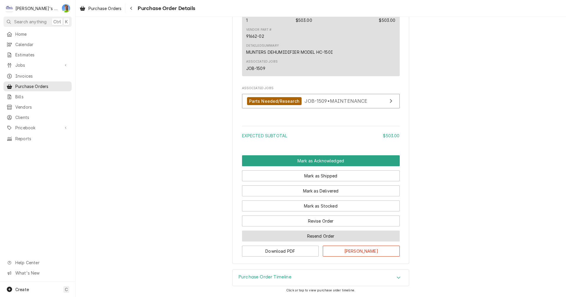
click at [344, 235] on button "Resend Order" at bounding box center [321, 235] width 158 height 11
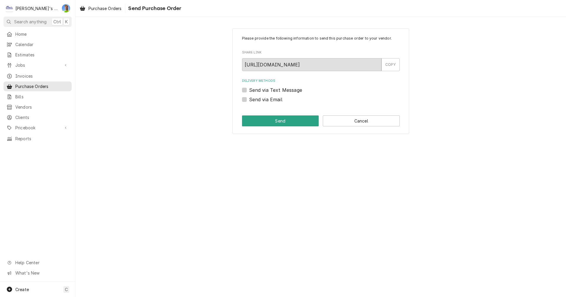
click at [249, 100] on label "Send via Email" at bounding box center [265, 99] width 33 height 7
click at [249, 100] on input "Send via Email" at bounding box center [328, 102] width 158 height 13
checkbox input "true"
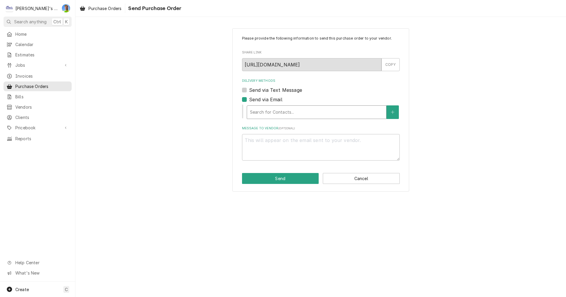
click at [267, 112] on div "Delivery Methods" at bounding box center [316, 112] width 133 height 11
click at [356, 180] on button "Cancel" at bounding box center [361, 178] width 77 height 11
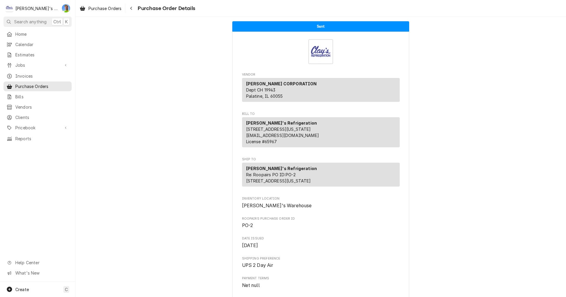
scroll to position [378, 0]
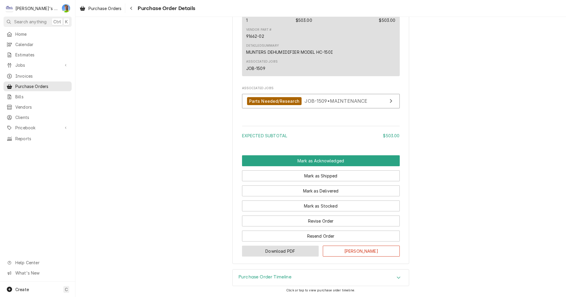
click at [303, 251] on button "Download PDF" at bounding box center [280, 250] width 77 height 11
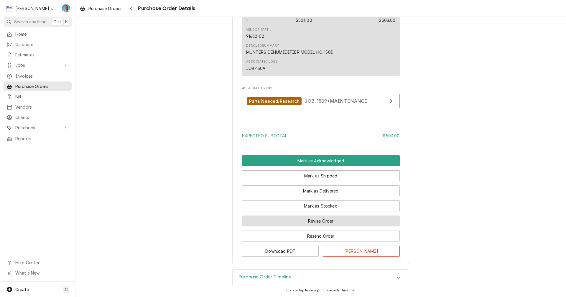
click at [262, 223] on button "Revise Order" at bounding box center [321, 220] width 158 height 11
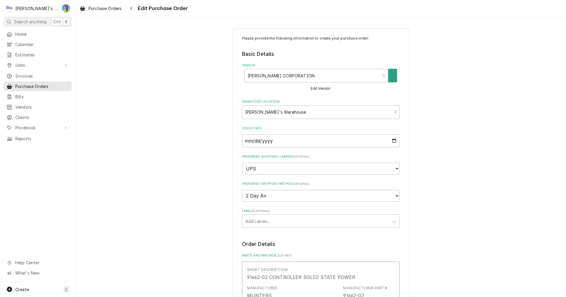
type textarea "x"
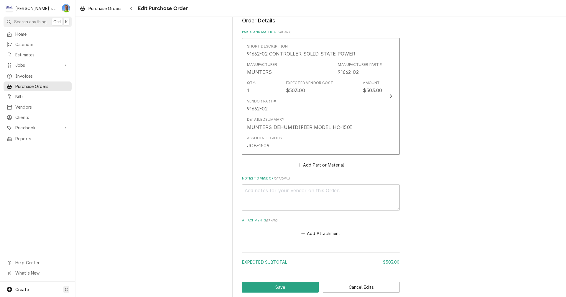
scroll to position [259, 0]
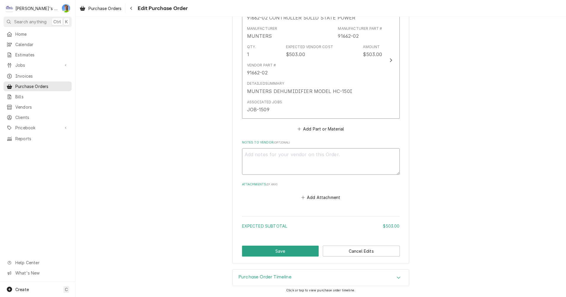
click at [312, 157] on textarea "Notes to Vendor ( optional )" at bounding box center [321, 161] width 158 height 27
type textarea "r"
type textarea "x"
type textarea "re"
type textarea "x"
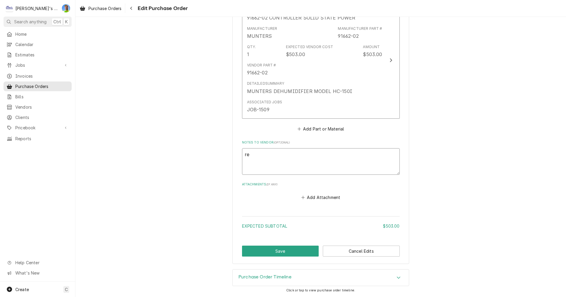
type textarea "ref"
type textarea "x"
type textarea "re"
type textarea "x"
type textarea "r"
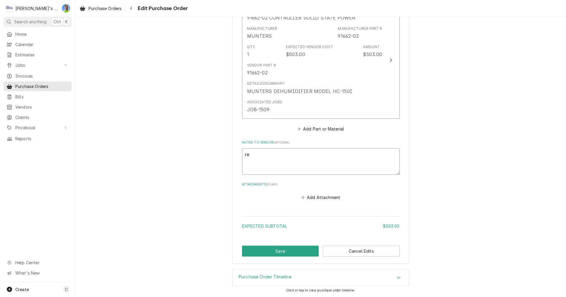
type textarea "x"
type textarea "R"
type textarea "x"
type textarea "RE"
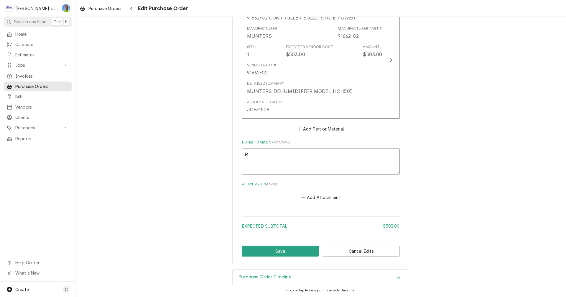
type textarea "x"
type textarea "REF"
type textarea "x"
type textarea "REFE"
type textarea "x"
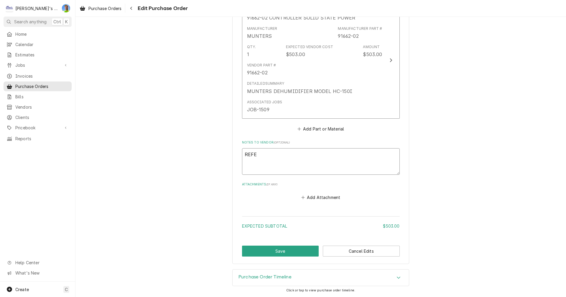
type textarea "REFER"
type textarea "x"
type textarea "REFERE"
type textarea "x"
type textarea "REFEREN"
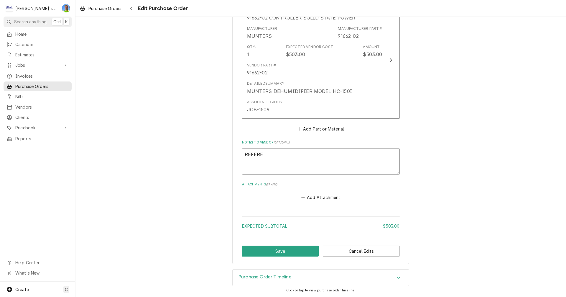
type textarea "x"
type textarea "REFERENC"
type textarea "x"
type textarea "REFERENCE"
type textarea "x"
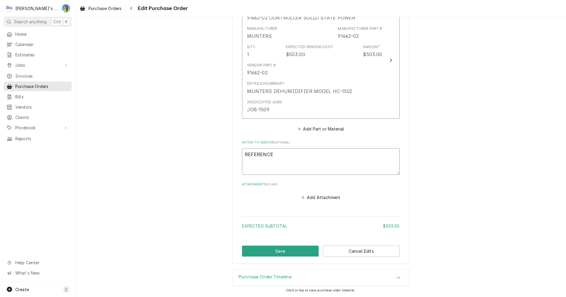
type textarea "REFERENCE"
type textarea "x"
type textarea "REFERENCE Q"
type textarea "x"
type textarea "REFERENCE QU"
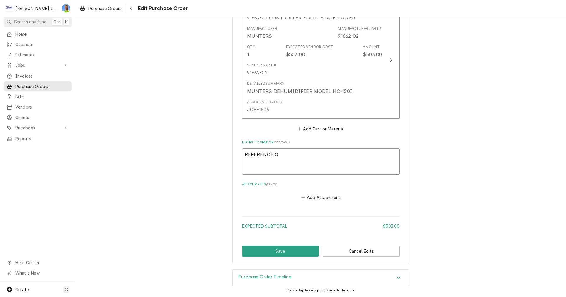
type textarea "x"
type textarea "REFERENCE QUO"
type textarea "x"
type textarea "REFERENCE QUOT"
type textarea "x"
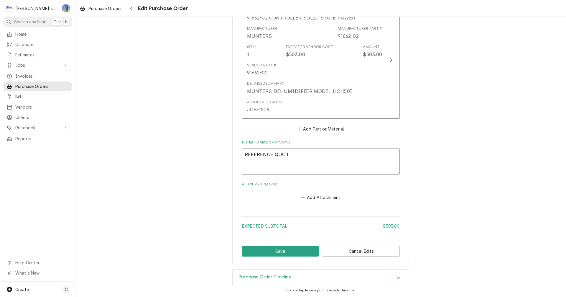
type textarea "REFERENCE QUOTE"
type textarea "x"
type textarea "REFERENCE QUOTE"
type textarea "x"
type textarea "REFERENCE QUOTE #"
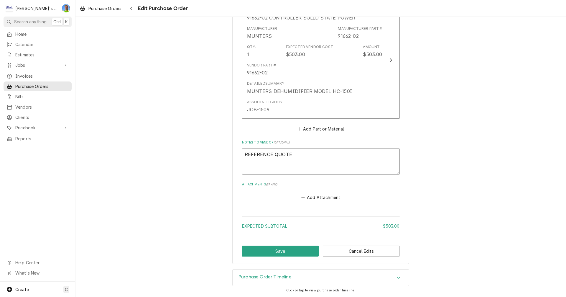
type textarea "x"
type textarea "REFERENCE QUOTE #"
type textarea "x"
type textarea "REFERENCE QUOTE # c"
type textarea "x"
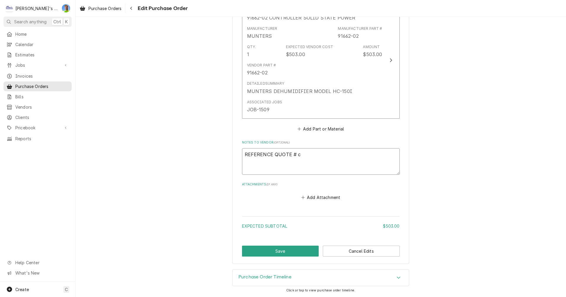
type textarea "REFERENCE QUOTE # cs"
type textarea "x"
type textarea "REFERENCE QUOTE # cs2"
type textarea "x"
type textarea "REFERENCE QUOTE # cs25"
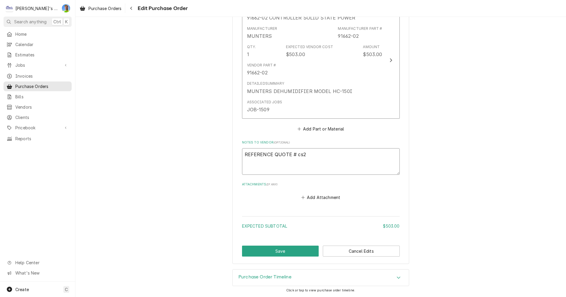
type textarea "x"
type textarea "REFERENCE QUOTE # cs250"
type textarea "x"
type textarea "REFERENCE QUOTE # cs2509"
type textarea "x"
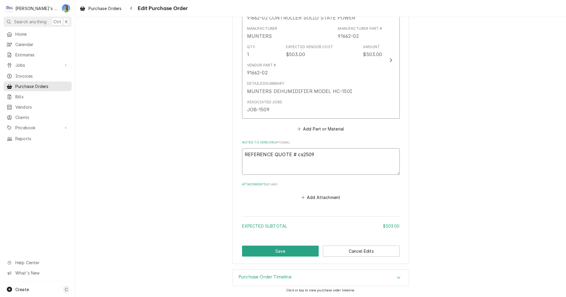
type textarea "REFERENCE QUOTE # cs25091"
type textarea "x"
type textarea "REFERENCE QUOTE # cs250910"
type textarea "x"
type textarea "REFERENCE QUOTE # cs2509100"
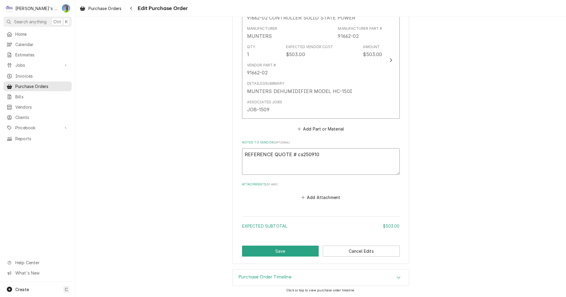
type textarea "x"
type textarea "REFERENCE QUOTE # cs25091000"
type textarea "x"
type textarea "REFERENCE QUOTE # cs250910001"
type textarea "x"
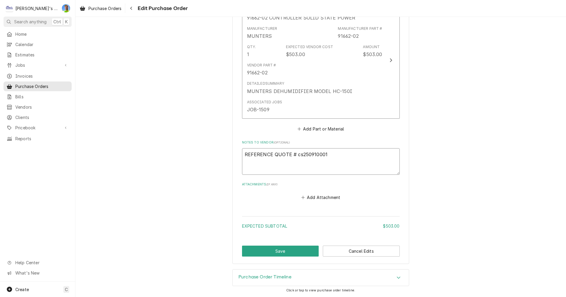
type textarea "REFERENCE QUOTE # cs2509100017"
type textarea "x"
click at [300, 155] on textarea "REFERENCE QUOTE # cs2509100017" at bounding box center [321, 161] width 158 height 27
type textarea "REFERENCE QUOTE # c2509100017"
type textarea "x"
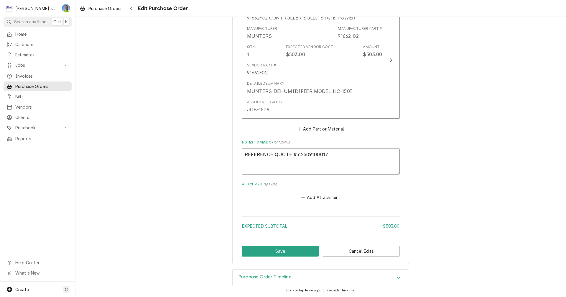
type textarea "REFERENCE QUOTE # 2509100017"
type textarea "x"
type textarea "REFERENCE QUOTE # C2509100017"
type textarea "x"
type textarea "REFERENCE QUOTE # CS2509100017"
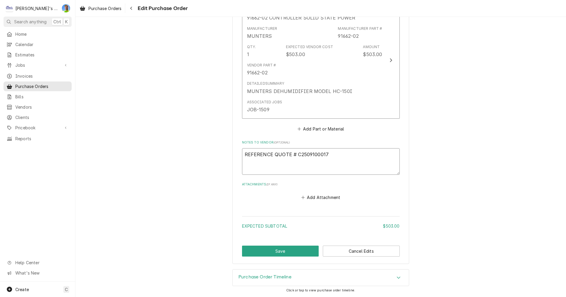
type textarea "x"
type textarea "REFERENCE QUOTE # CS2509100017"
click at [291, 252] on button "Save" at bounding box center [280, 250] width 77 height 11
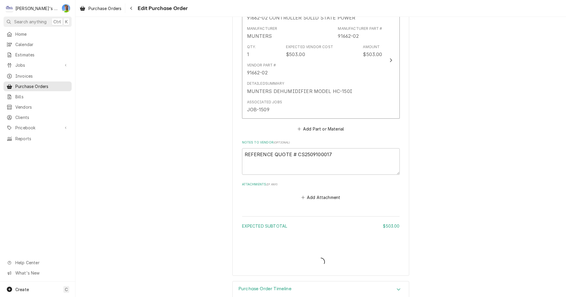
type textarea "x"
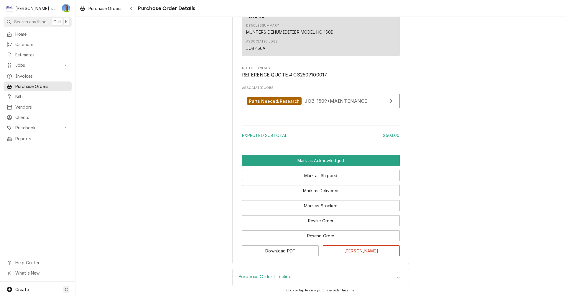
scroll to position [399, 0]
click at [286, 253] on button "Download PDF" at bounding box center [280, 250] width 77 height 11
click at [33, 77] on div "Invoices" at bounding box center [38, 75] width 66 height 7
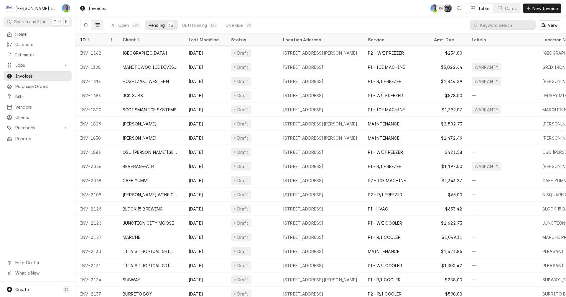
click at [96, 26] on icon "Dynamic Content Wrapper" at bounding box center [98, 25] width 4 height 4
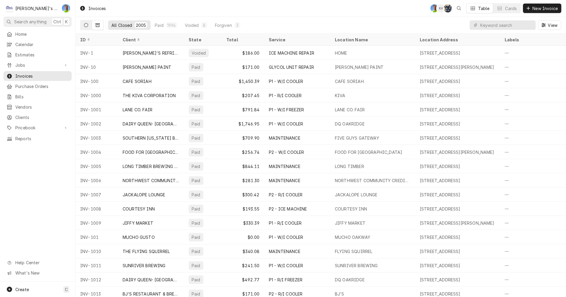
click at [88, 27] on button "Dynamic Content Wrapper" at bounding box center [86, 24] width 11 height 9
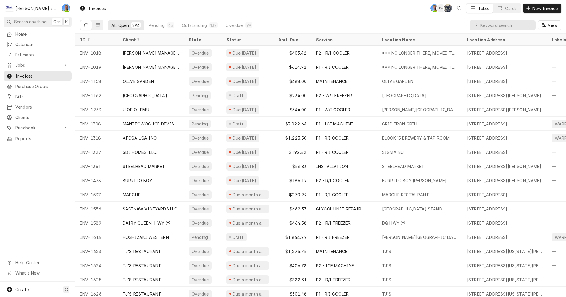
click at [490, 26] on input "Dynamic Content Wrapper" at bounding box center [506, 24] width 52 height 9
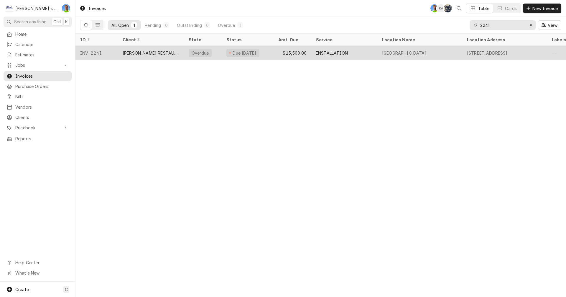
type input "2241"
click at [337, 52] on div "INSTALLATION" at bounding box center [332, 53] width 32 height 6
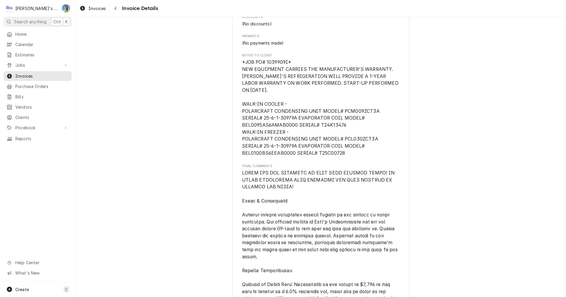
scroll to position [2979, 0]
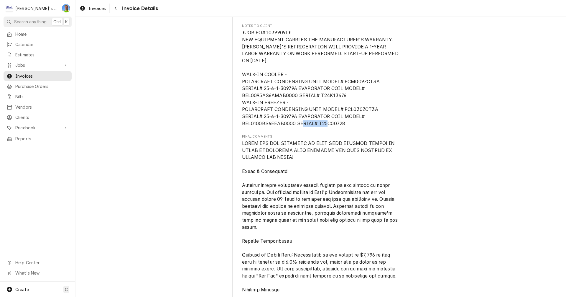
drag, startPoint x: 261, startPoint y: 149, endPoint x: 287, endPoint y: 150, distance: 25.4
click at [287, 126] on span "*JOB PO# 1039909I* NEW EQUIPMENT CARRIES THE MANUFACTURER'S WARRANTY. [PERSON_N…" at bounding box center [321, 78] width 158 height 96
copy span "T25C00728"
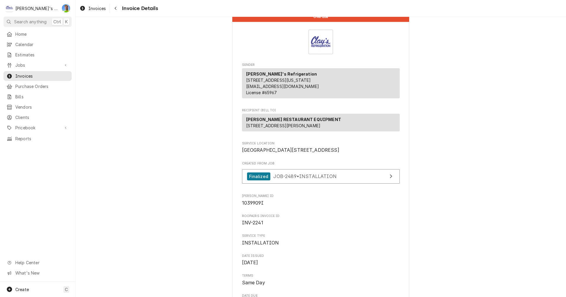
scroll to position [0, 0]
